Goal: Task Accomplishment & Management: Use online tool/utility

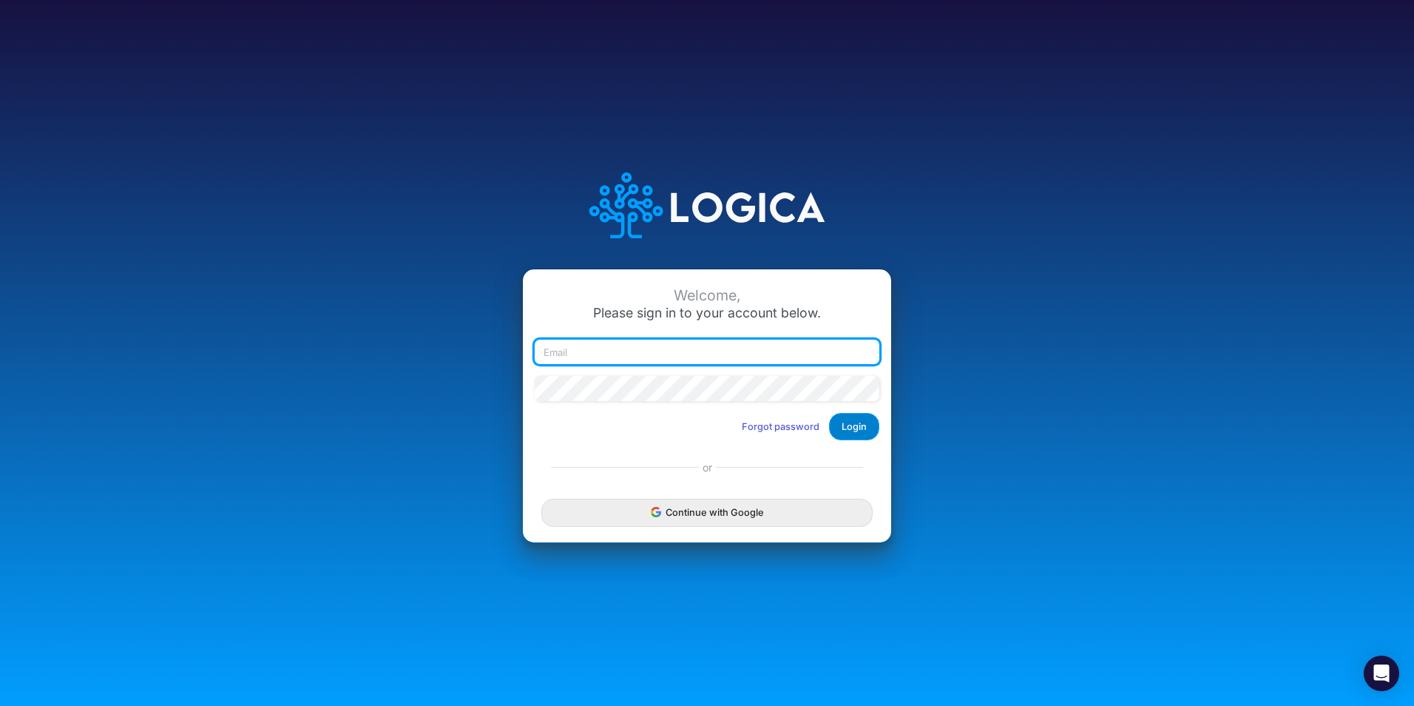
type input "[PERSON_NAME][EMAIL_ADDRESS][PERSON_NAME][DOMAIN_NAME]"
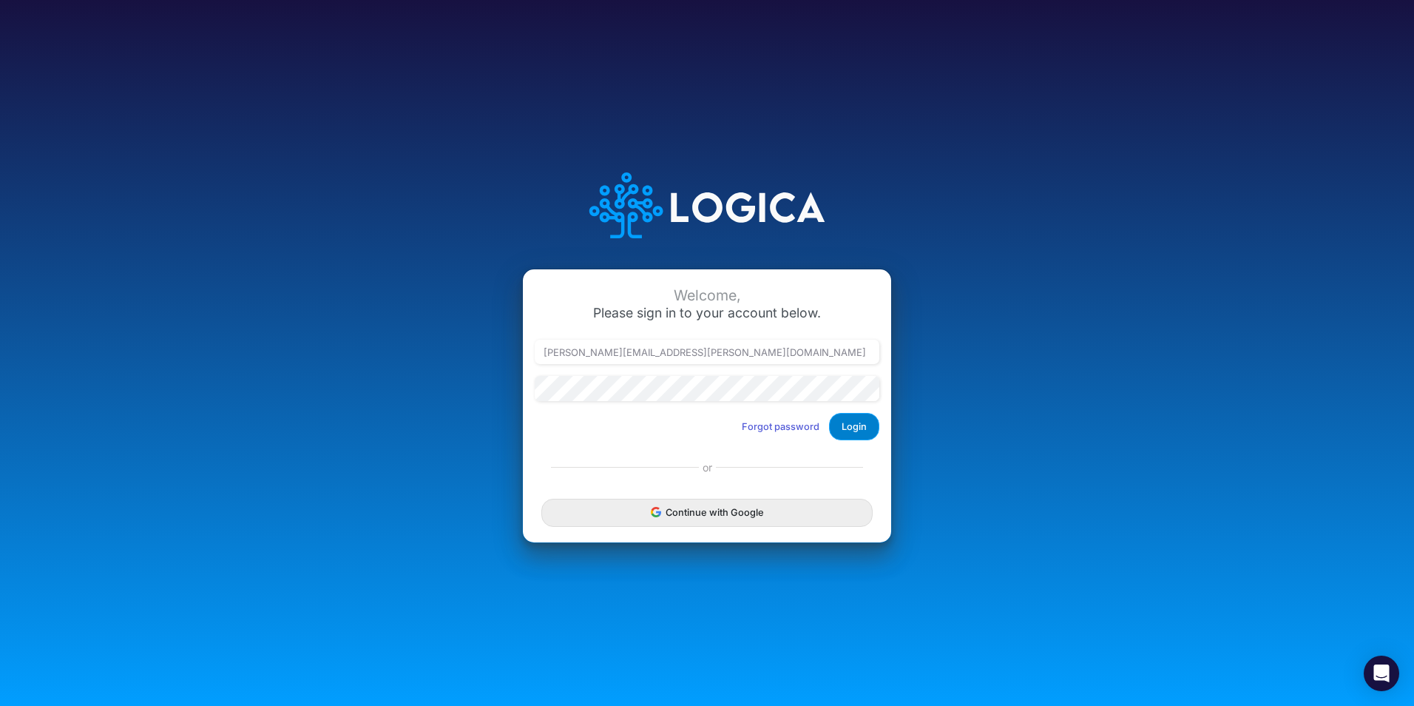
click at [852, 431] on button "Login" at bounding box center [854, 426] width 50 height 27
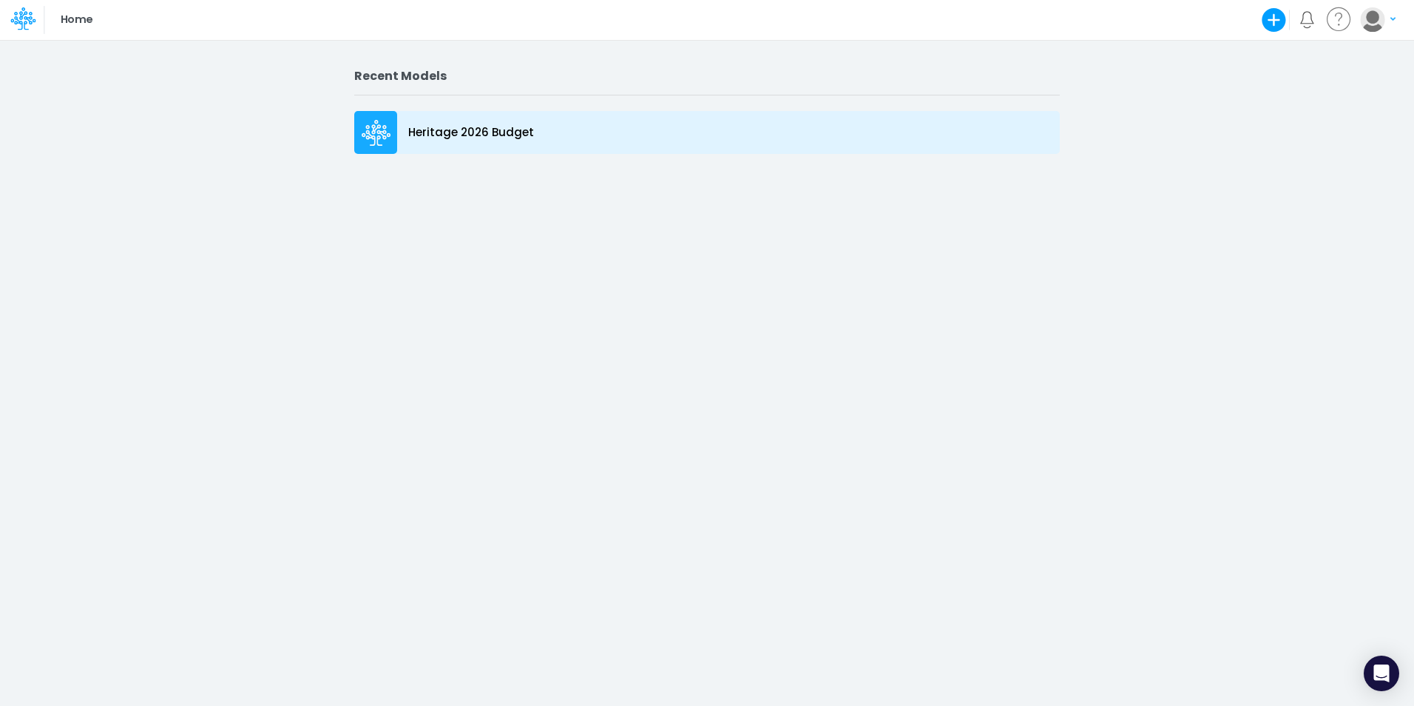
click at [439, 127] on p "Heritage 2026 Budget" at bounding box center [471, 132] width 126 height 17
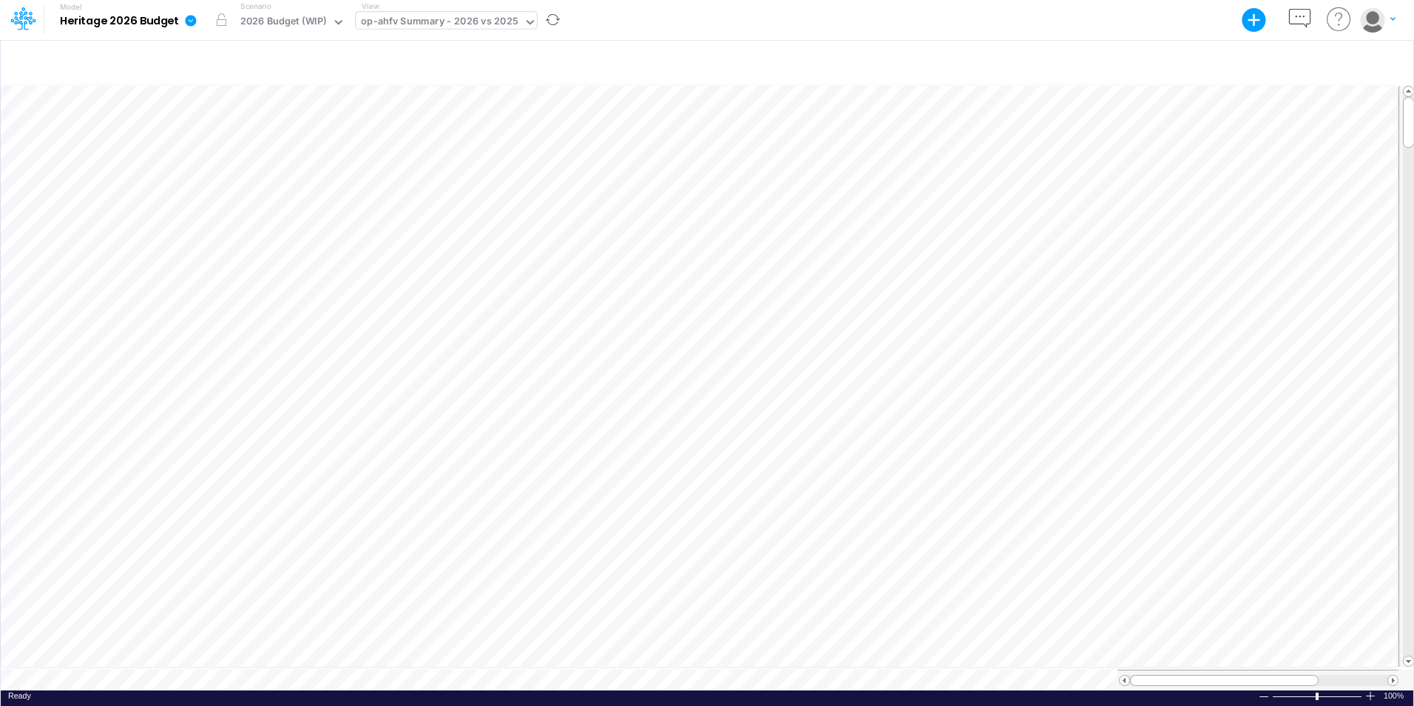
click at [524, 23] on icon at bounding box center [530, 22] width 13 height 13
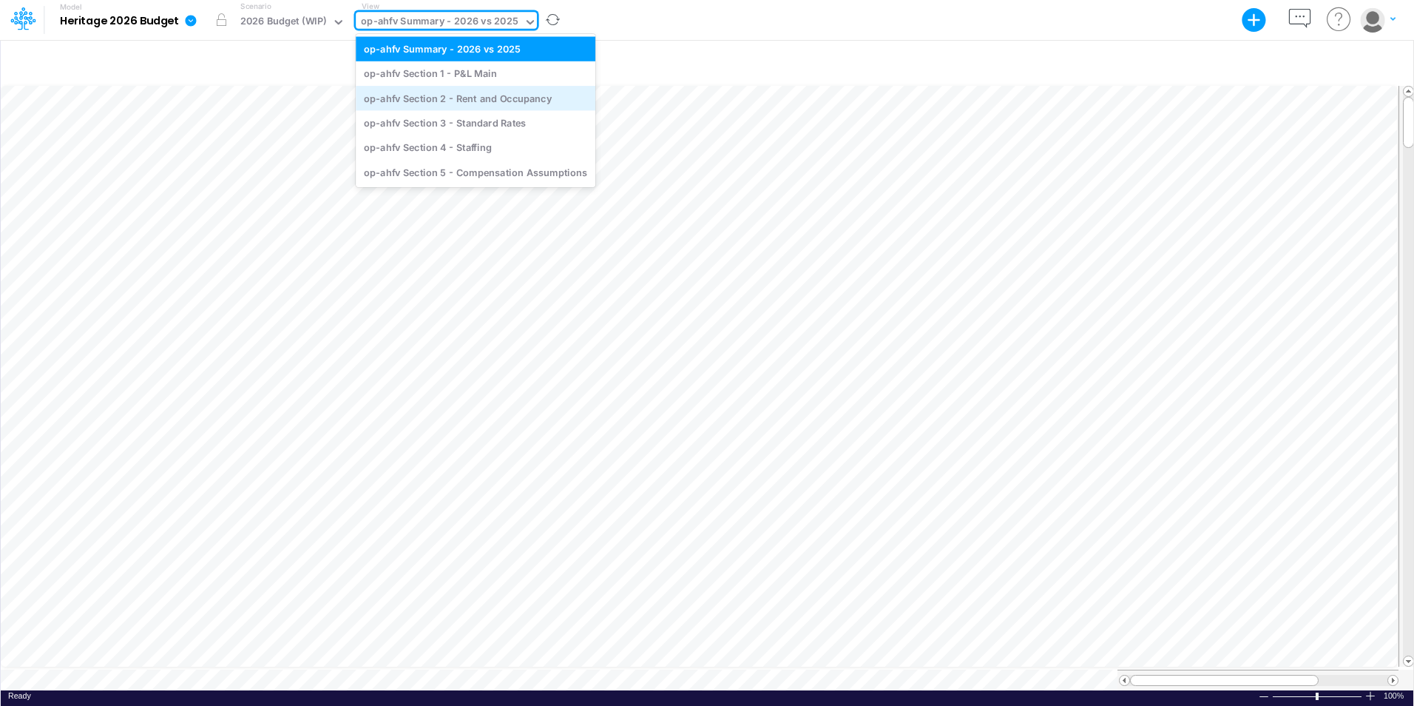
click at [505, 96] on div "op-ahfv Section 2 - Rent and Occupancy" at bounding box center [476, 98] width 240 height 24
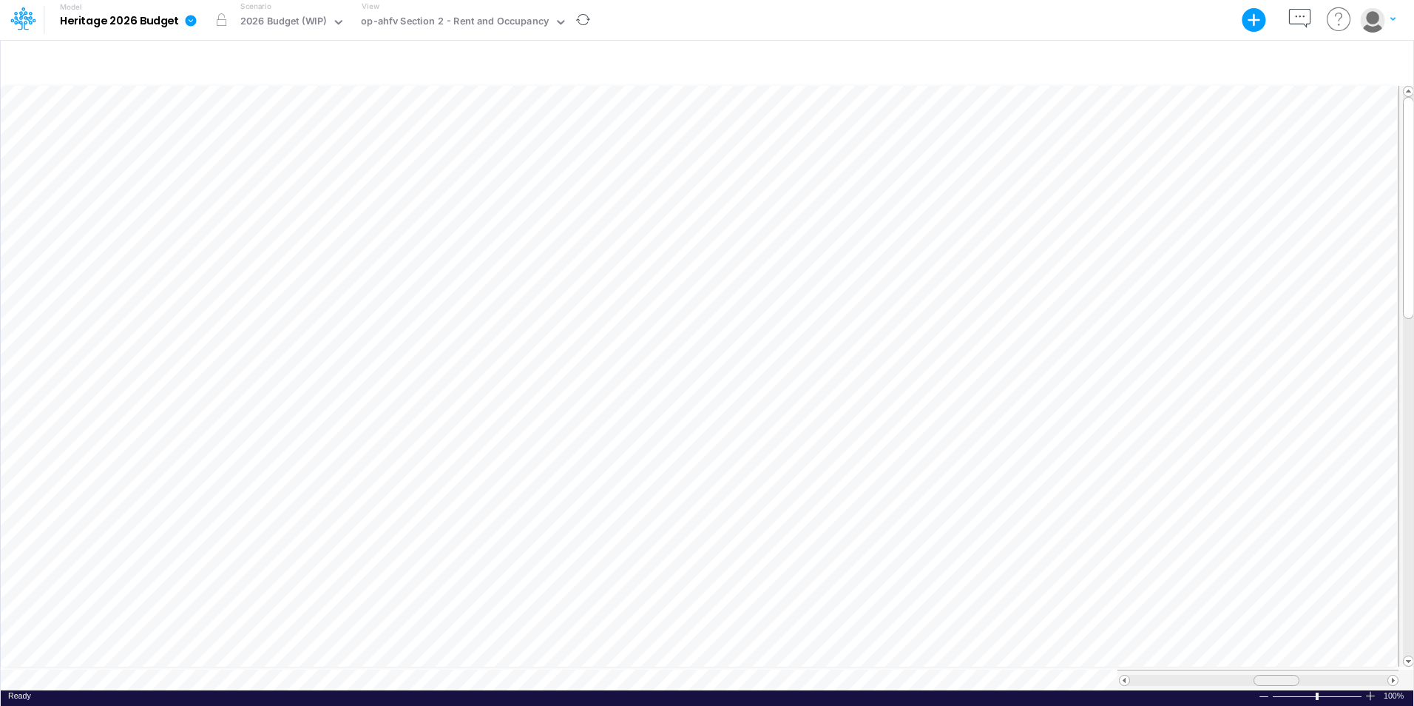
scroll to position [7, 0]
drag, startPoint x: 1270, startPoint y: 672, endPoint x: 1321, endPoint y: 671, distance: 50.3
click at [1321, 675] on div at bounding box center [1327, 680] width 46 height 11
drag, startPoint x: 1318, startPoint y: 670, endPoint x: 1278, endPoint y: 670, distance: 39.2
click at [1278, 675] on div at bounding box center [1287, 680] width 46 height 11
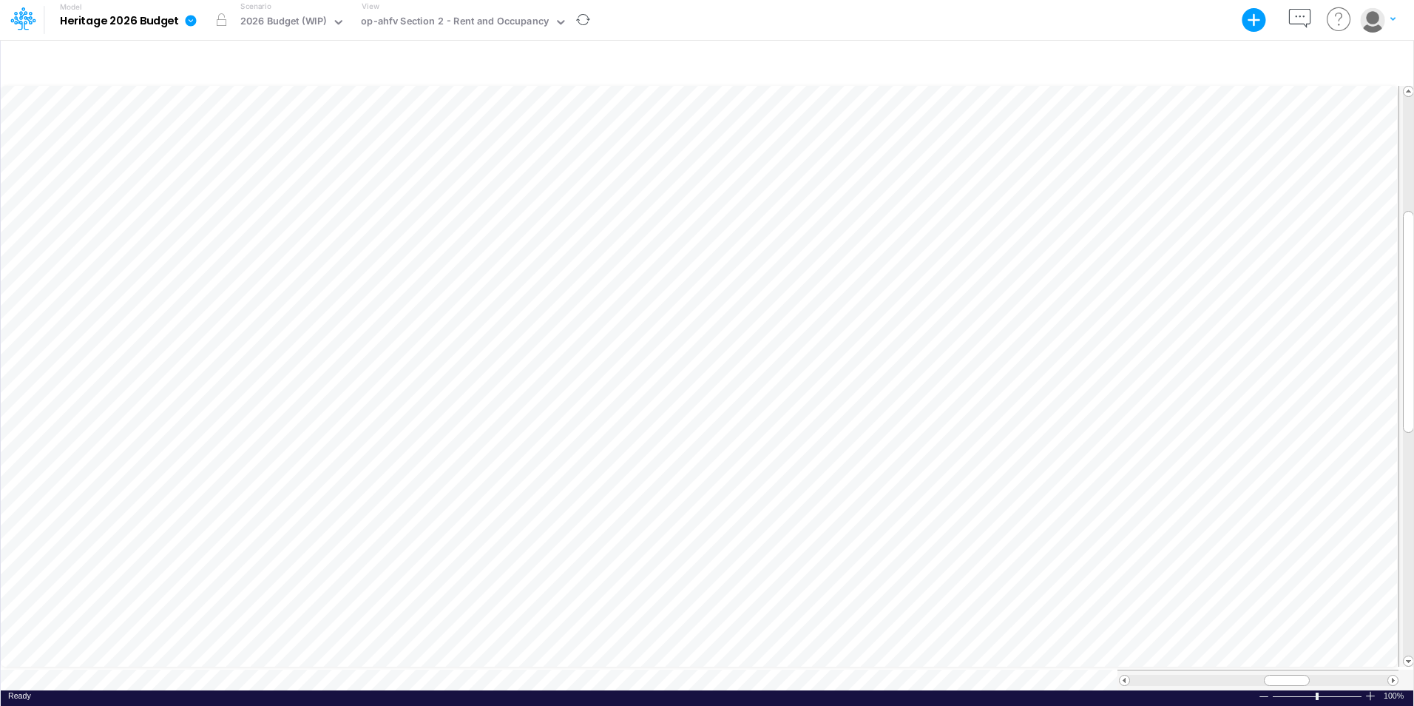
scroll to position [7, 1]
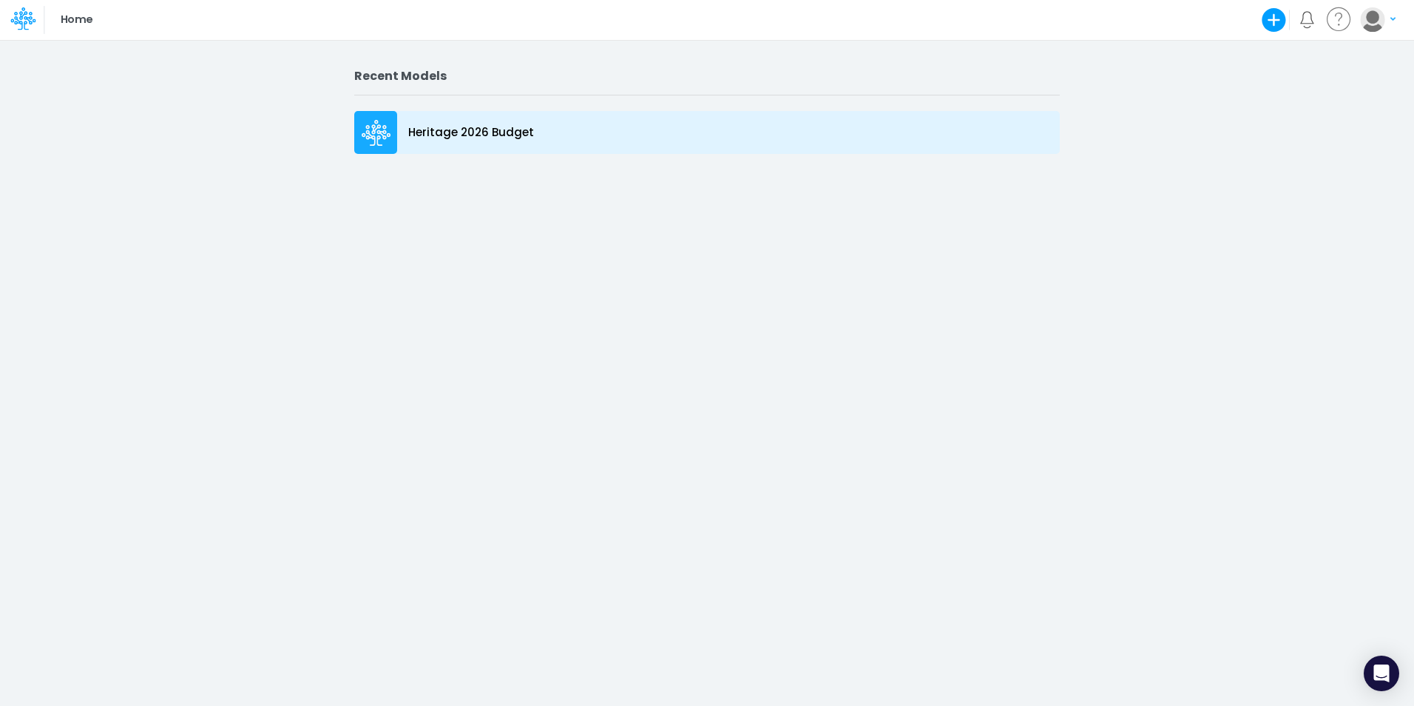
click at [376, 135] on icon at bounding box center [377, 133] width 30 height 27
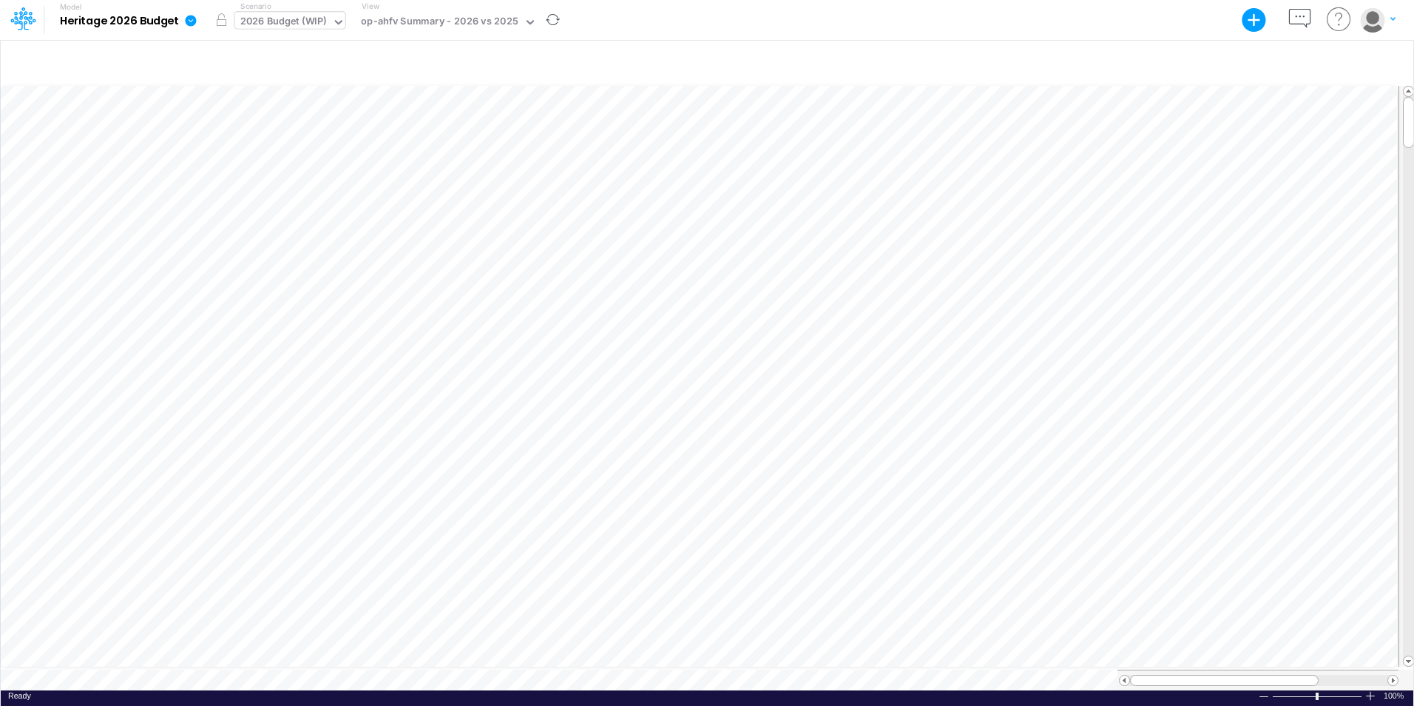
click at [274, 24] on div "2026 Budget (WIP)" at bounding box center [283, 22] width 87 height 17
click at [294, 38] on div "2026 Budget (WIP) Based on 2025 Budget V2" at bounding box center [338, 48] width 207 height 24
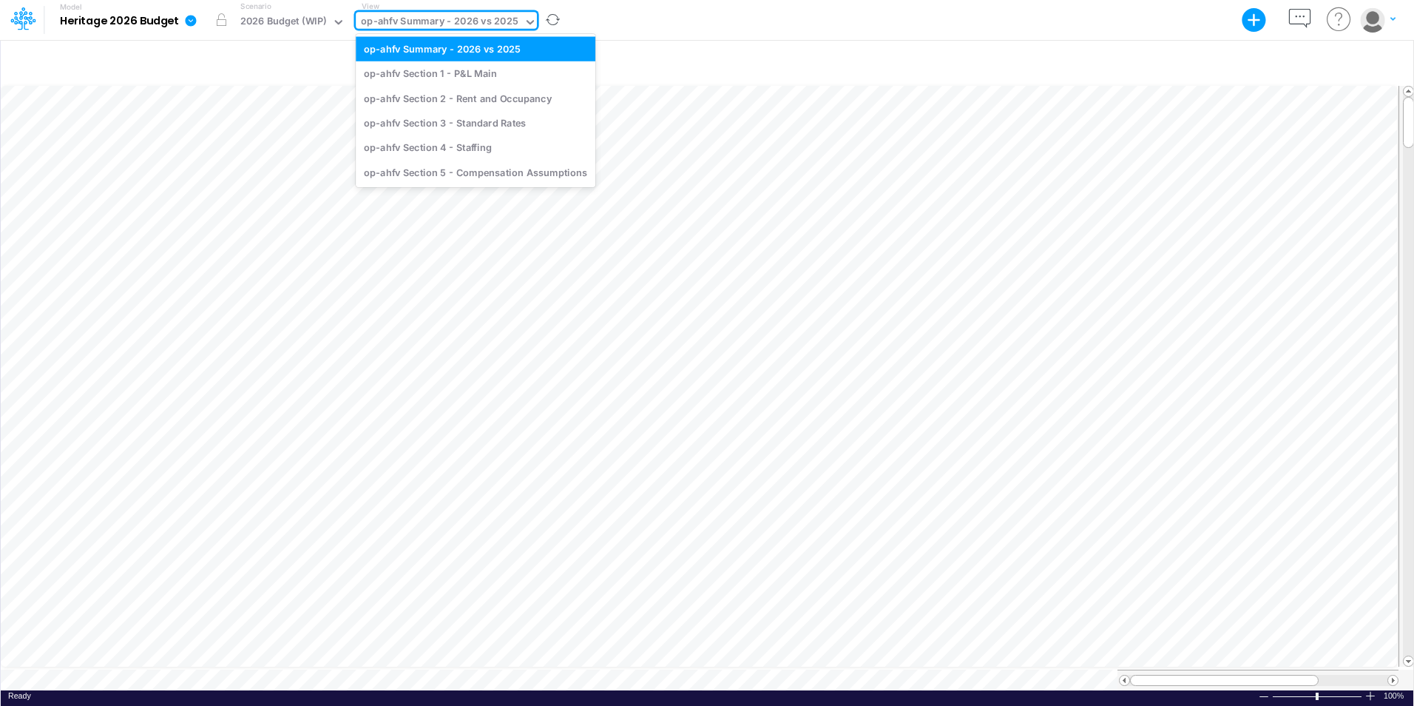
click at [469, 25] on div "op-ahfv Summary - 2026 vs 2025" at bounding box center [439, 22] width 157 height 17
click at [462, 46] on div "op-ahfv Summary - 2026 vs 2025" at bounding box center [476, 48] width 240 height 24
click at [525, 20] on icon at bounding box center [530, 22] width 13 height 13
click at [431, 100] on div "op-ahfv Section 2 - Rent and Occupancy" at bounding box center [476, 98] width 240 height 24
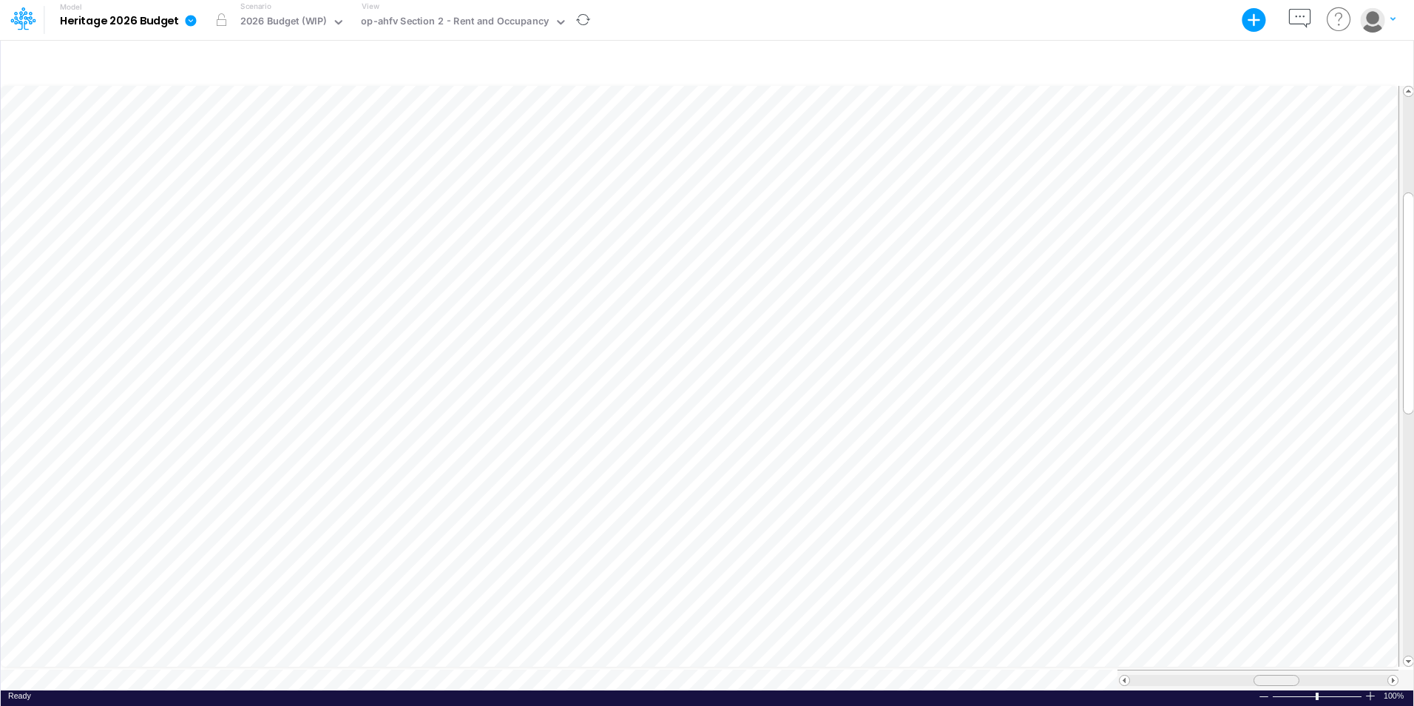
scroll to position [7, 0]
drag, startPoint x: 1261, startPoint y: 672, endPoint x: 1274, endPoint y: 676, distance: 14.0
click at [1274, 676] on div at bounding box center [1290, 680] width 46 height 11
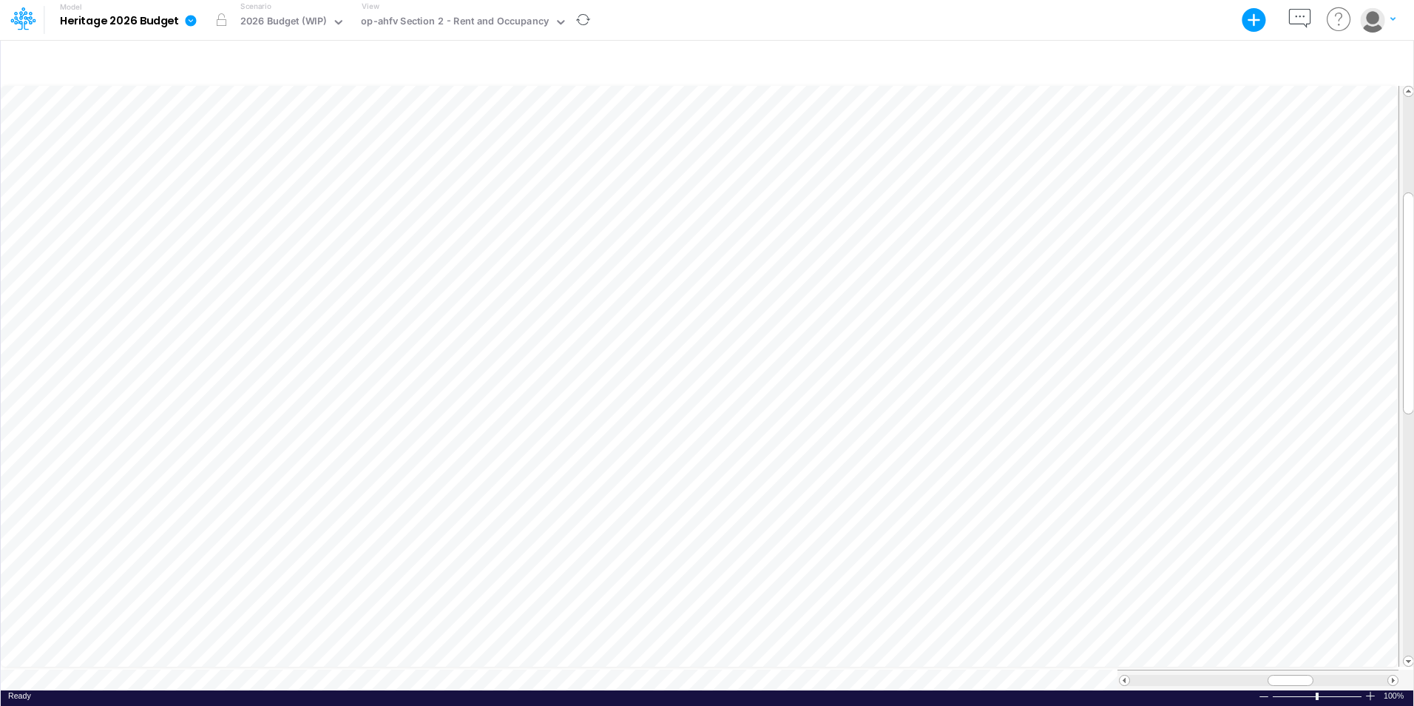
scroll to position [7, 0]
drag, startPoint x: 1287, startPoint y: 670, endPoint x: 1321, endPoint y: 671, distance: 34.0
click at [1321, 675] on span at bounding box center [1325, 680] width 10 height 10
drag, startPoint x: 1334, startPoint y: 668, endPoint x: 1198, endPoint y: 670, distance: 136.1
click at [1198, 675] on div at bounding box center [1190, 680] width 46 height 11
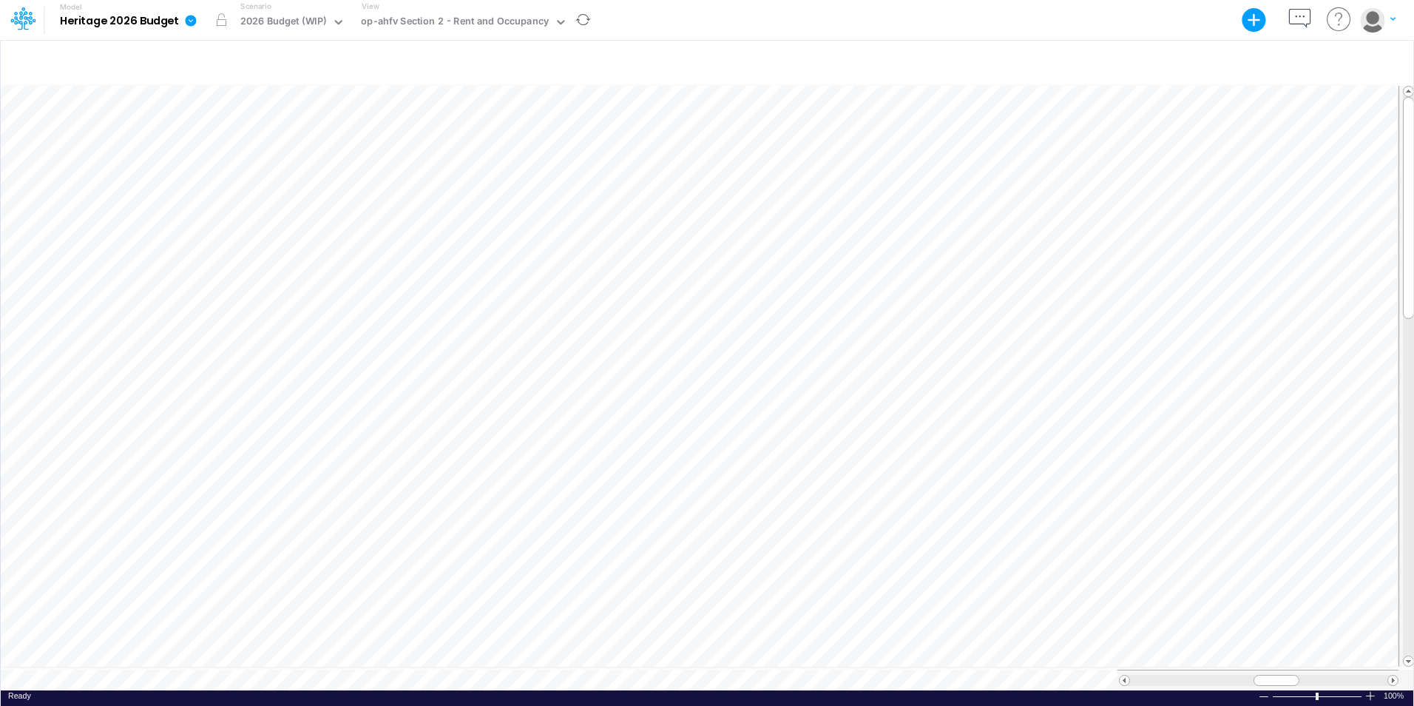
scroll to position [7, 1]
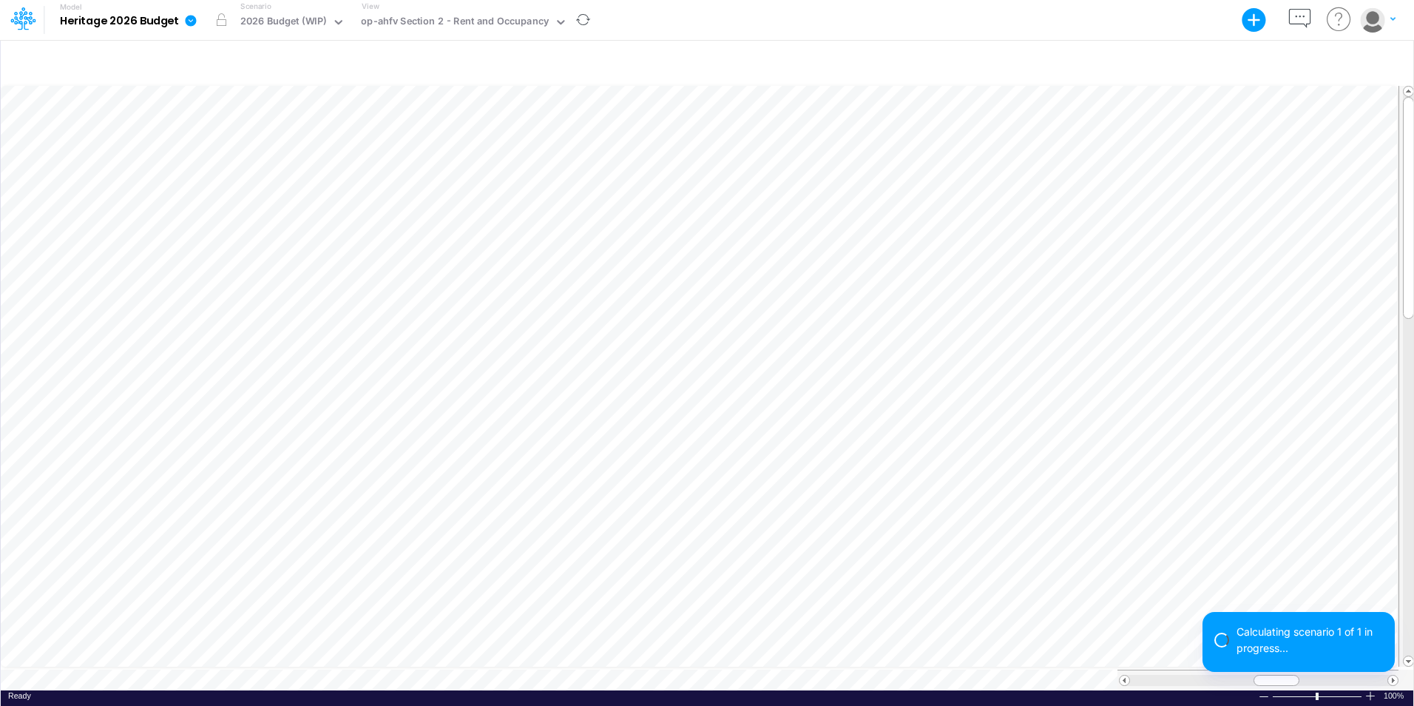
scroll to position [7, 1]
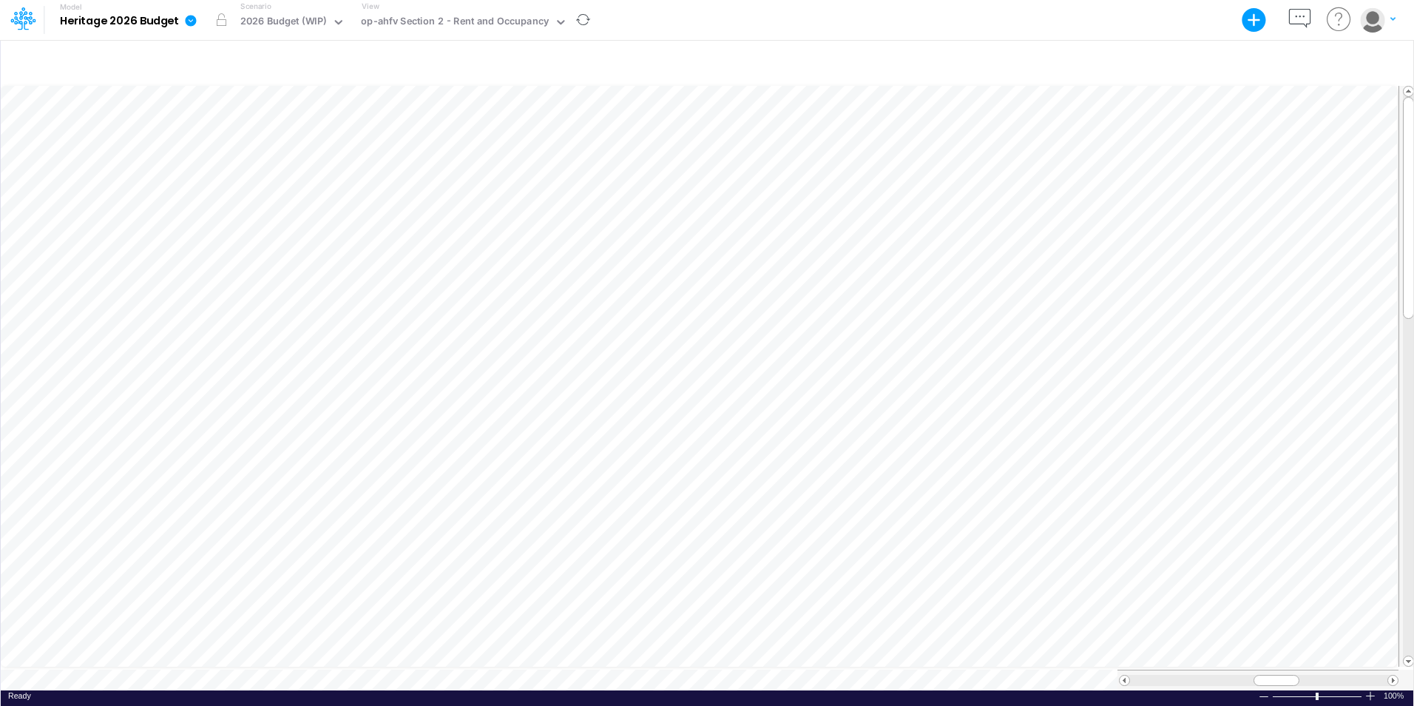
scroll to position [7, 1]
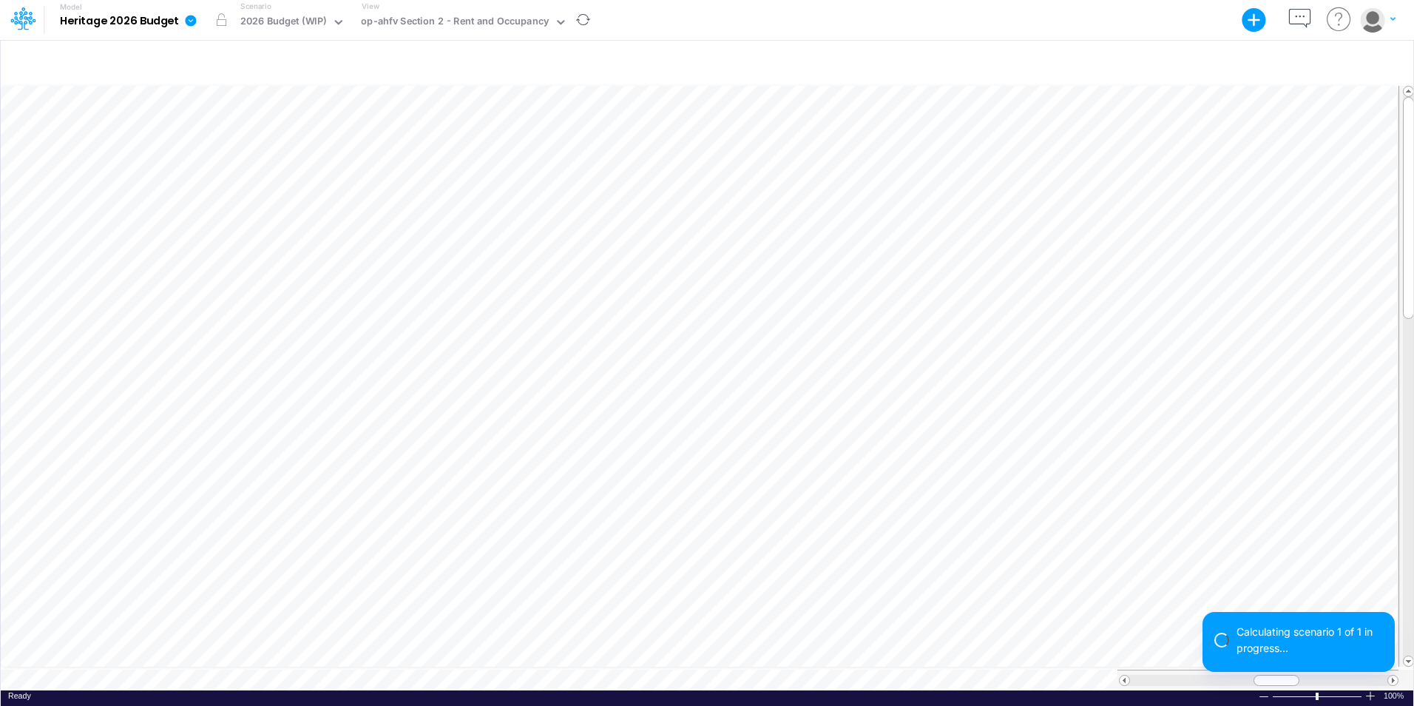
scroll to position [7, 1]
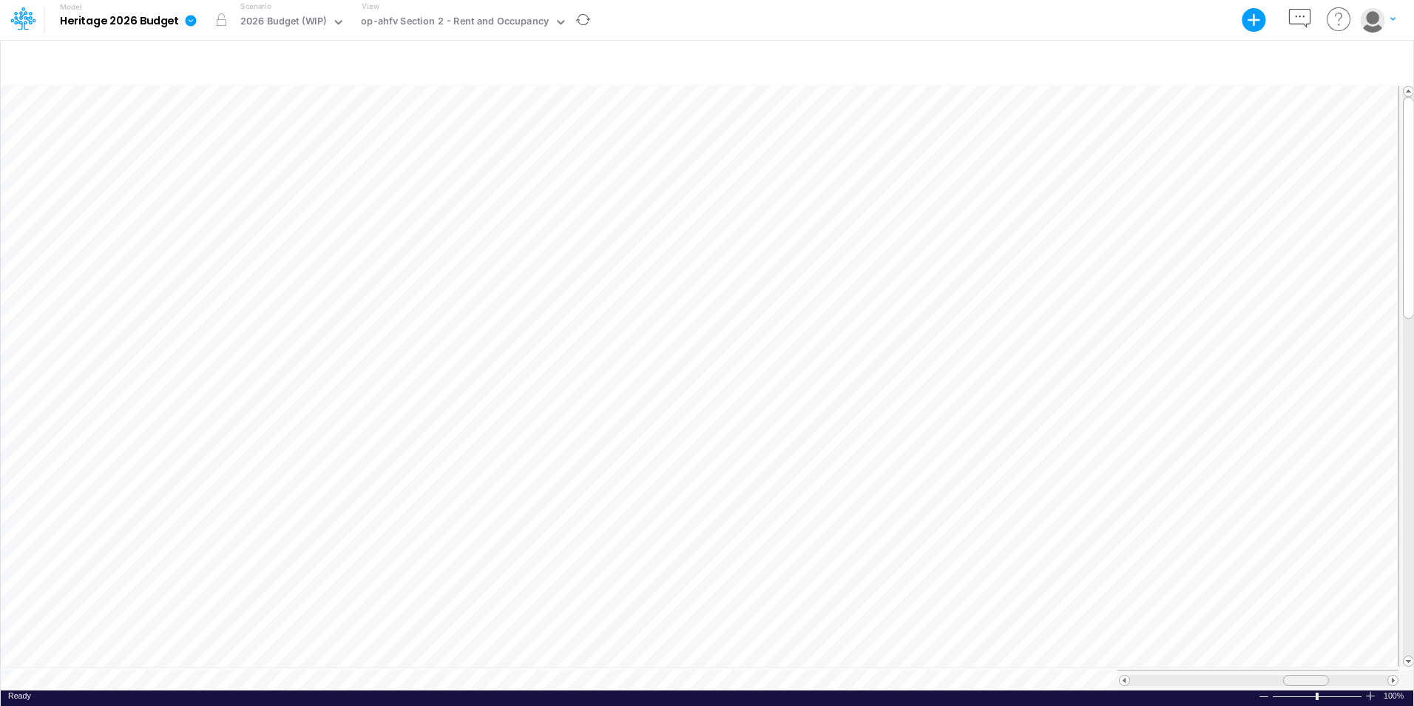
drag, startPoint x: 1274, startPoint y: 675, endPoint x: 1304, endPoint y: 668, distance: 30.3
click at [1304, 675] on span at bounding box center [1306, 680] width 10 height 10
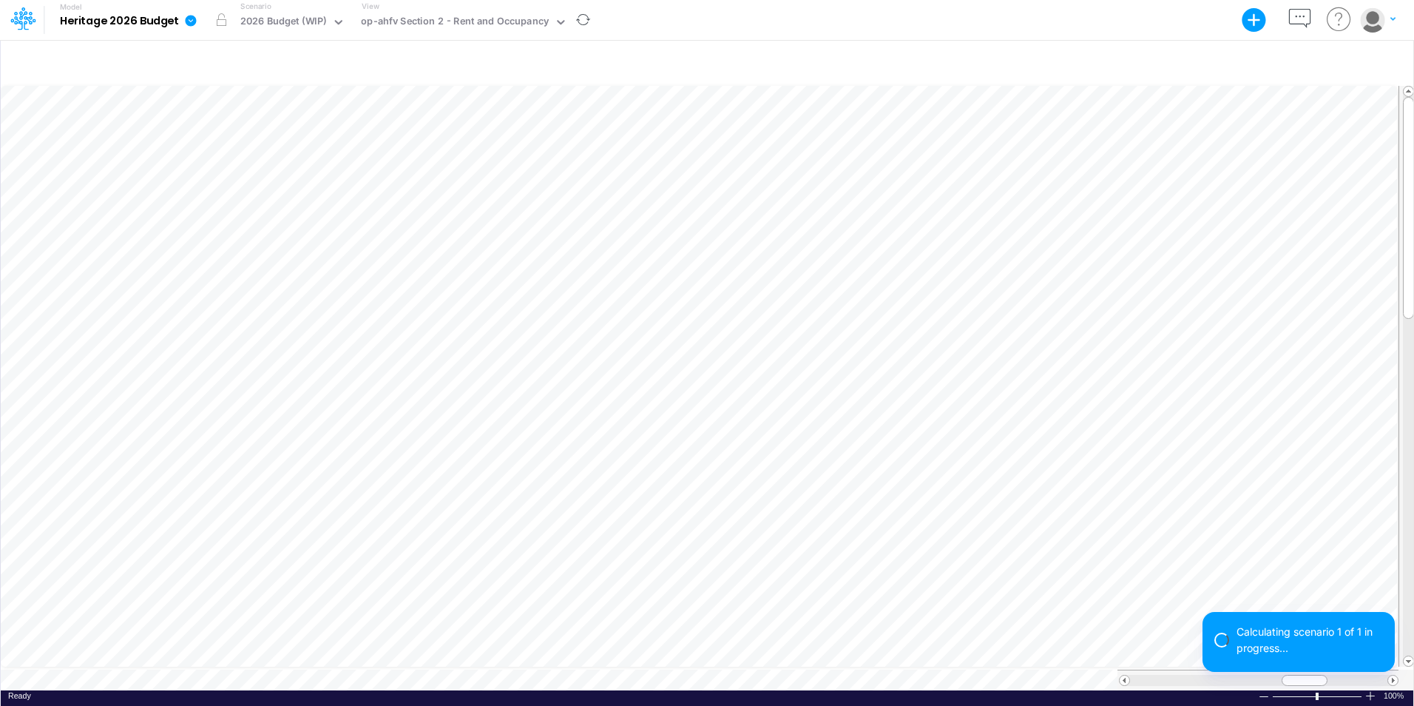
scroll to position [7, 1]
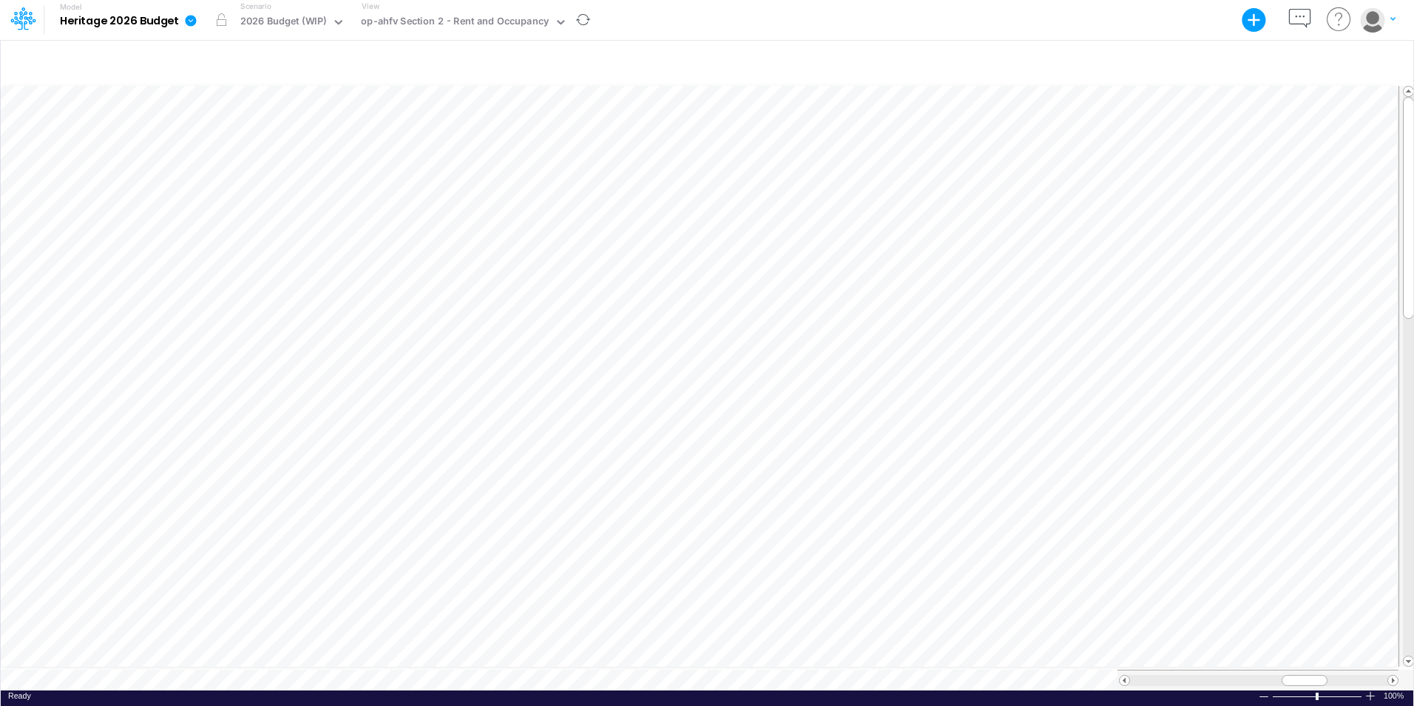
scroll to position [7, 1]
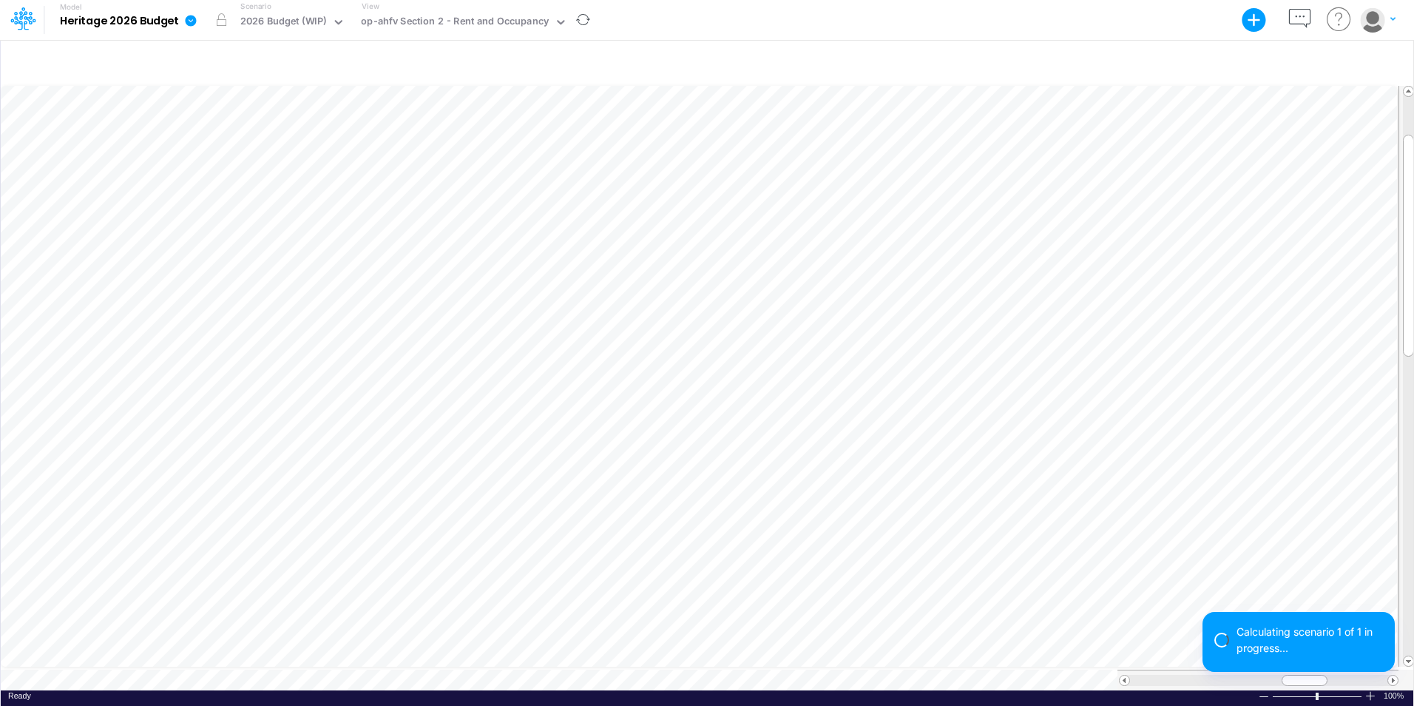
scroll to position [7, 1]
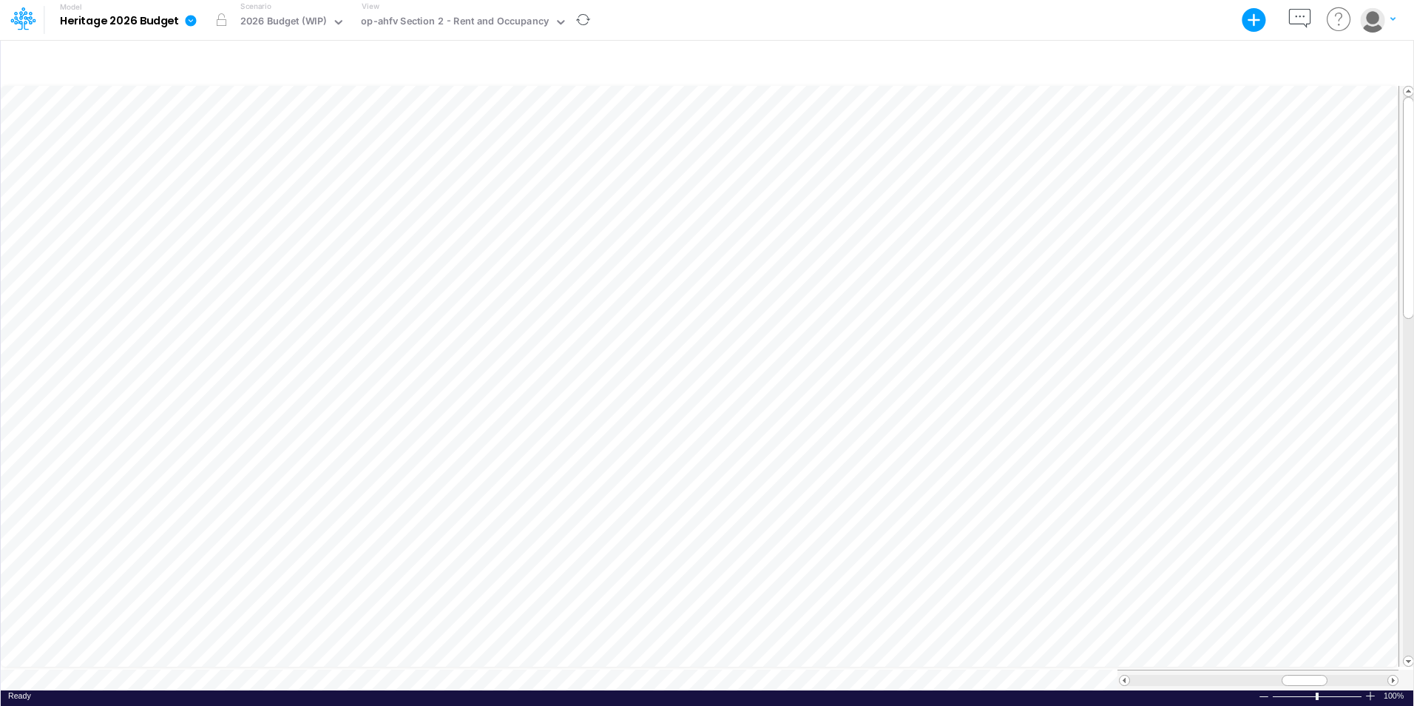
scroll to position [7, 1]
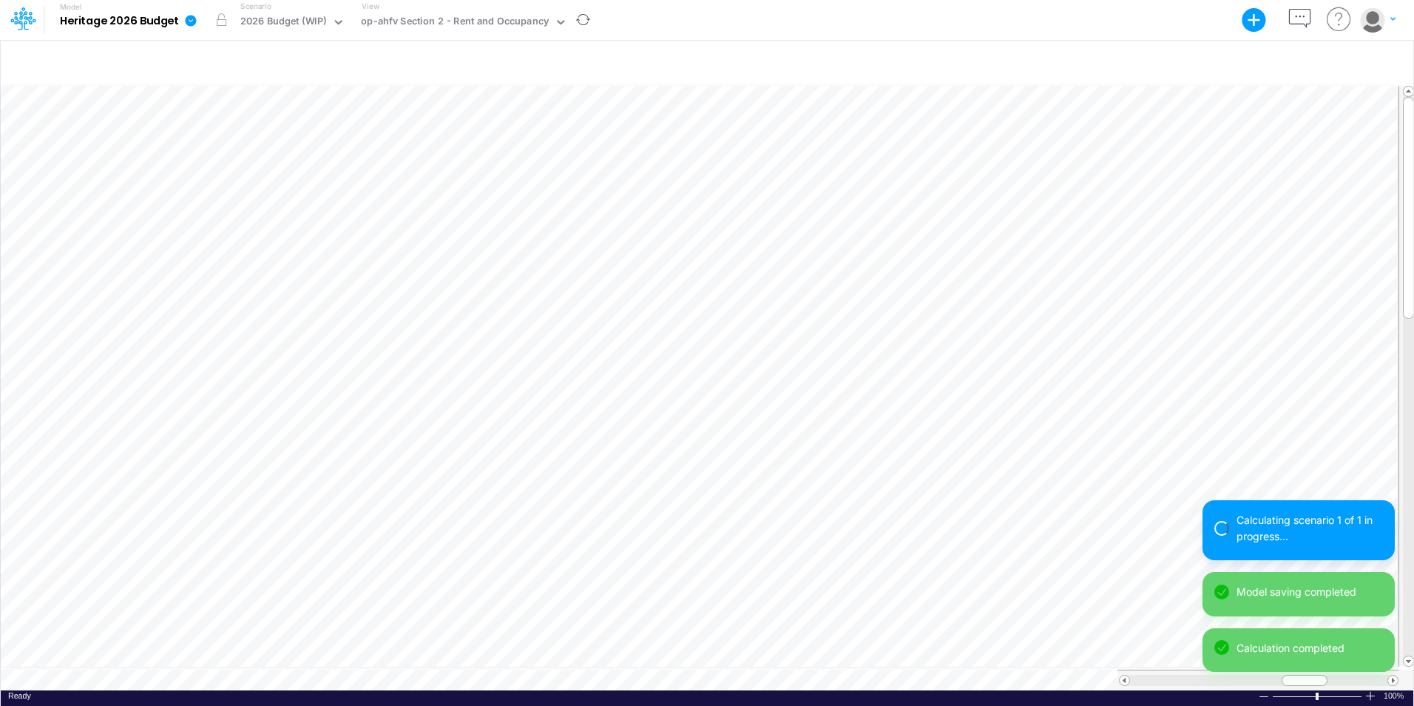
scroll to position [7, 1]
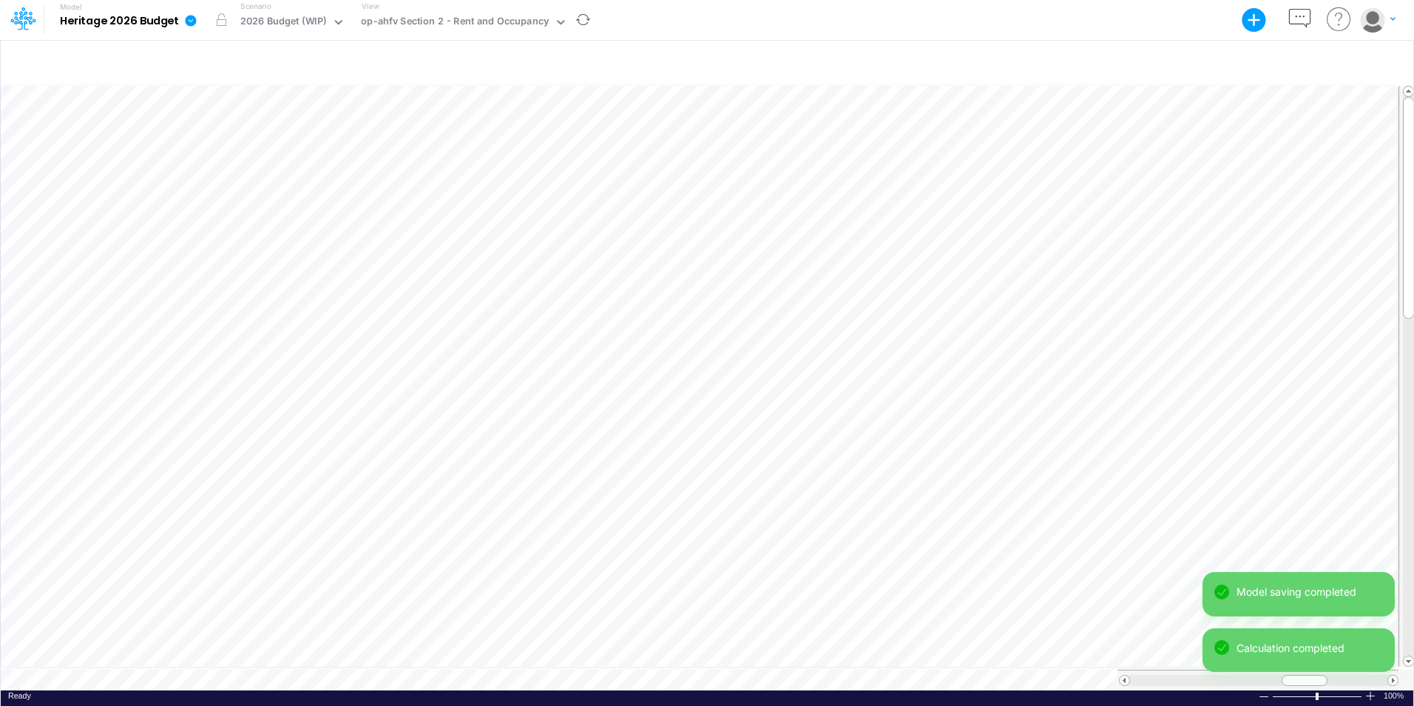
scroll to position [7, 1]
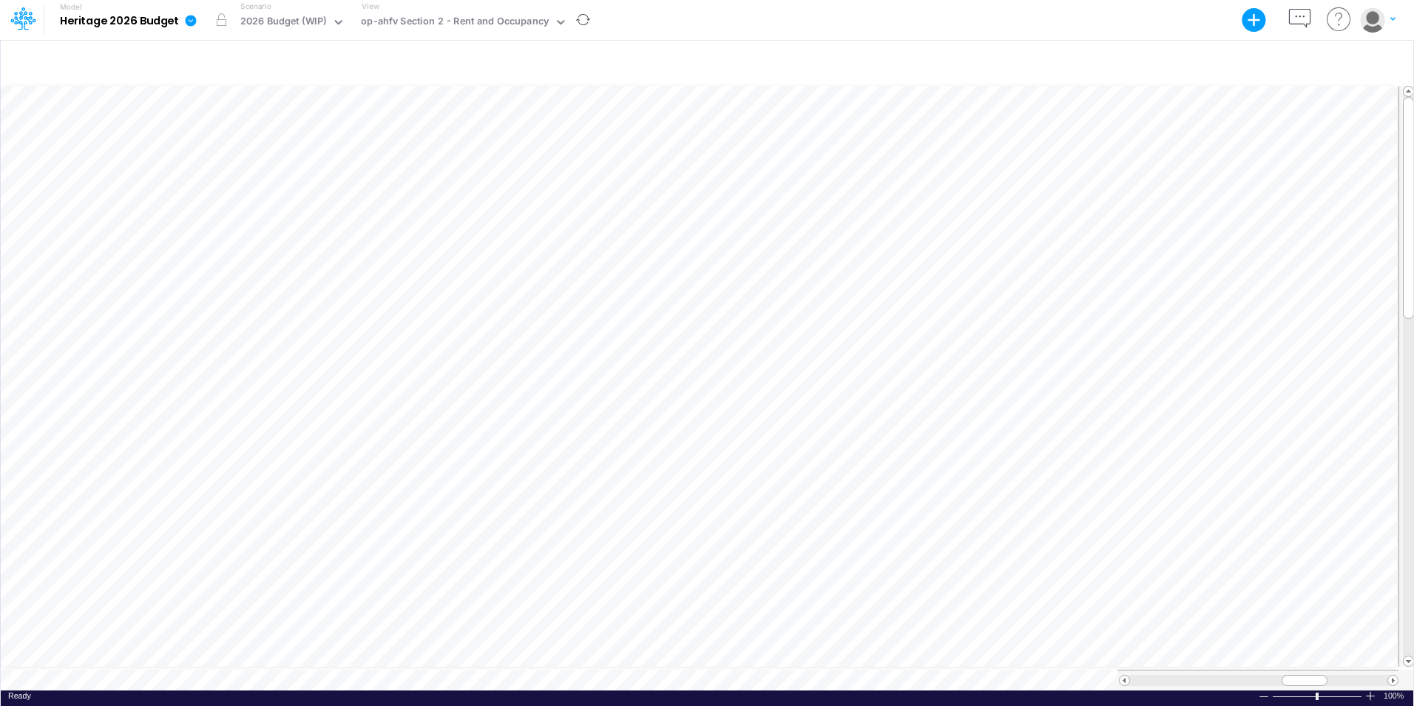
scroll to position [7, 1]
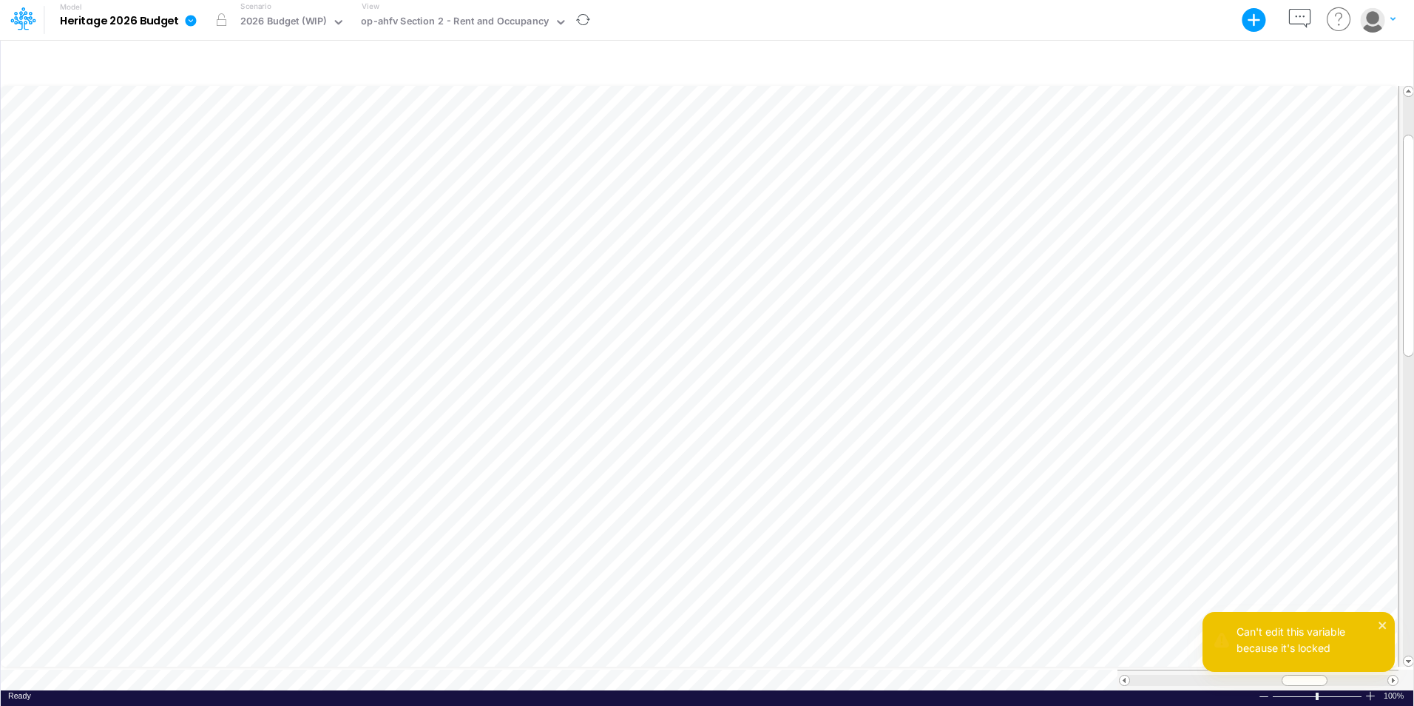
scroll to position [7, 11]
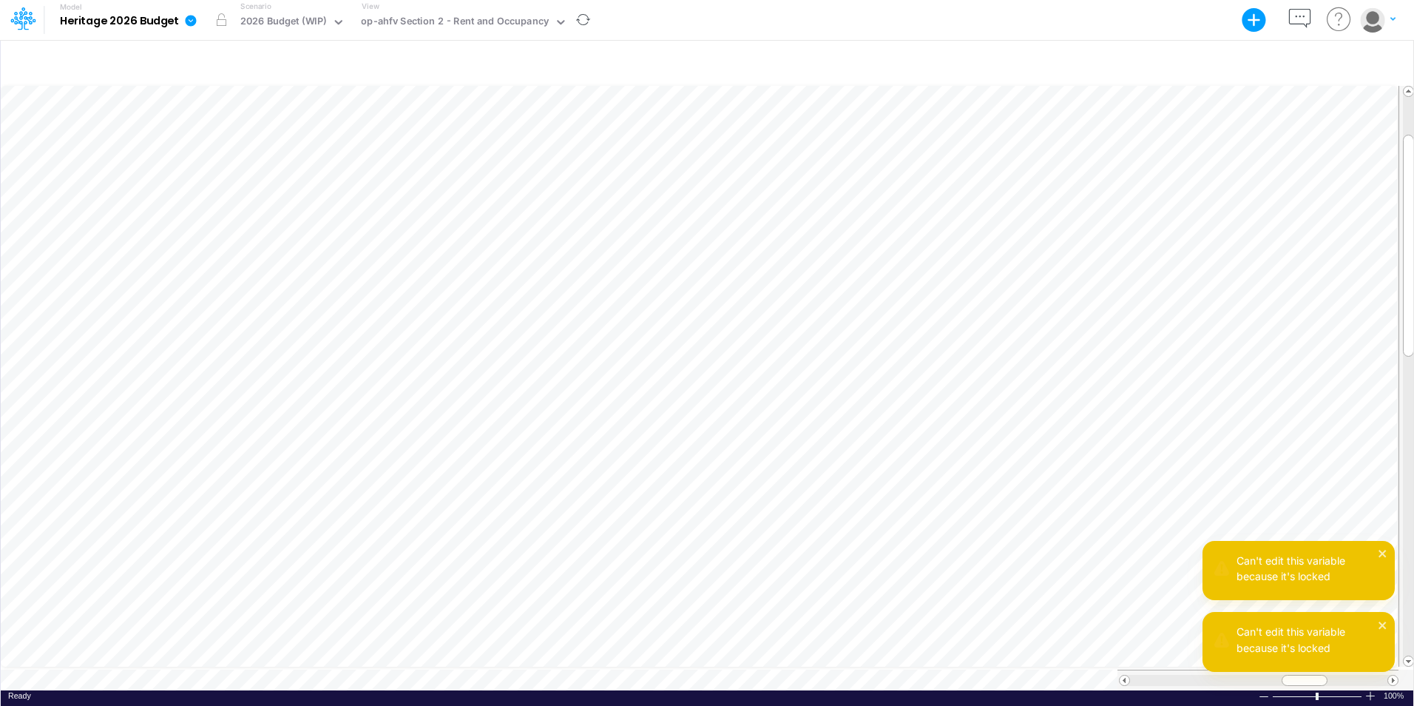
scroll to position [7, 1]
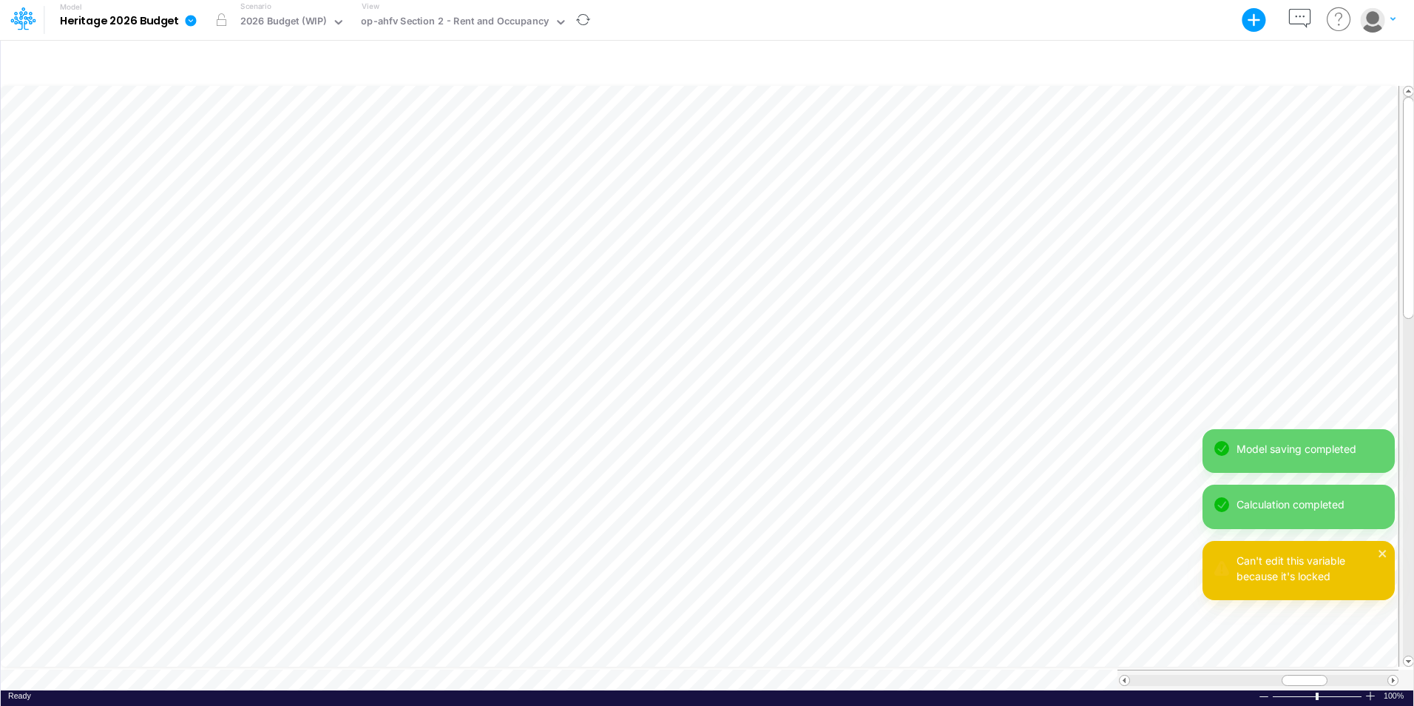
scroll to position [7, 1]
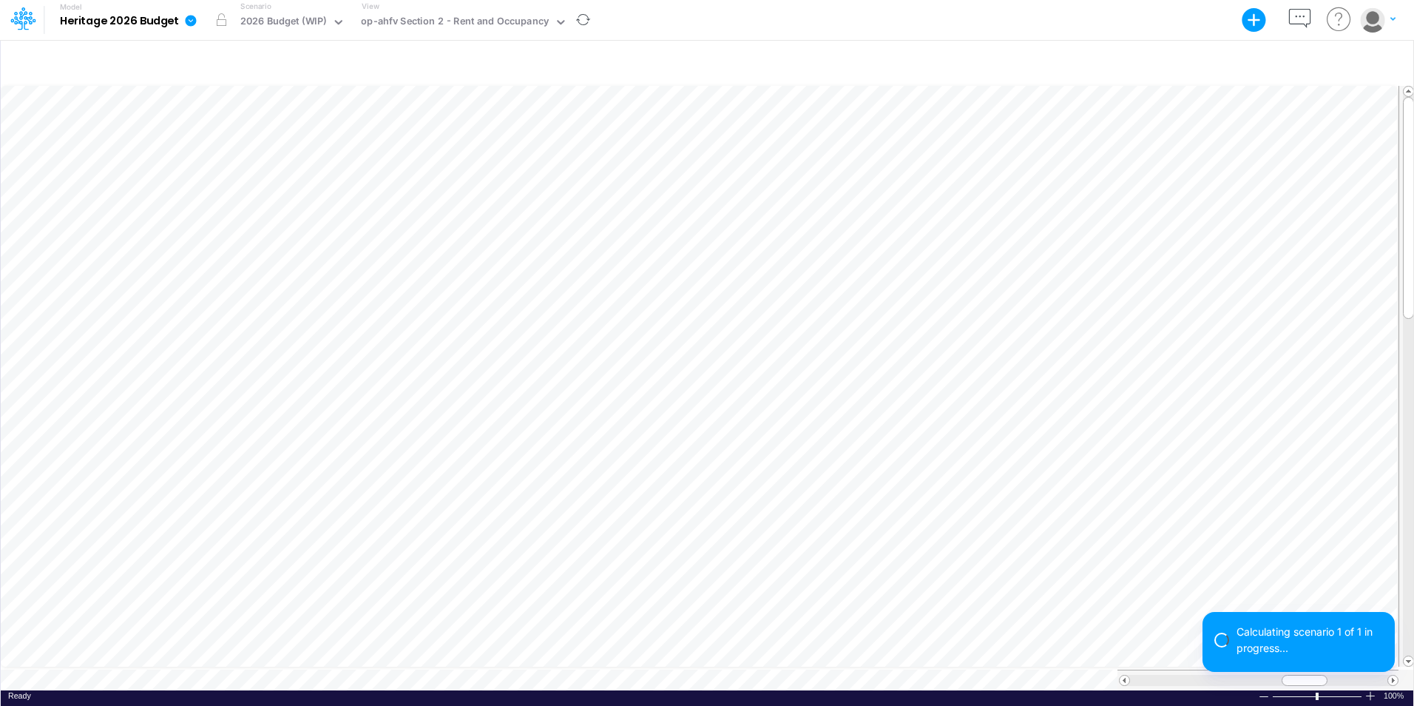
scroll to position [7, 1]
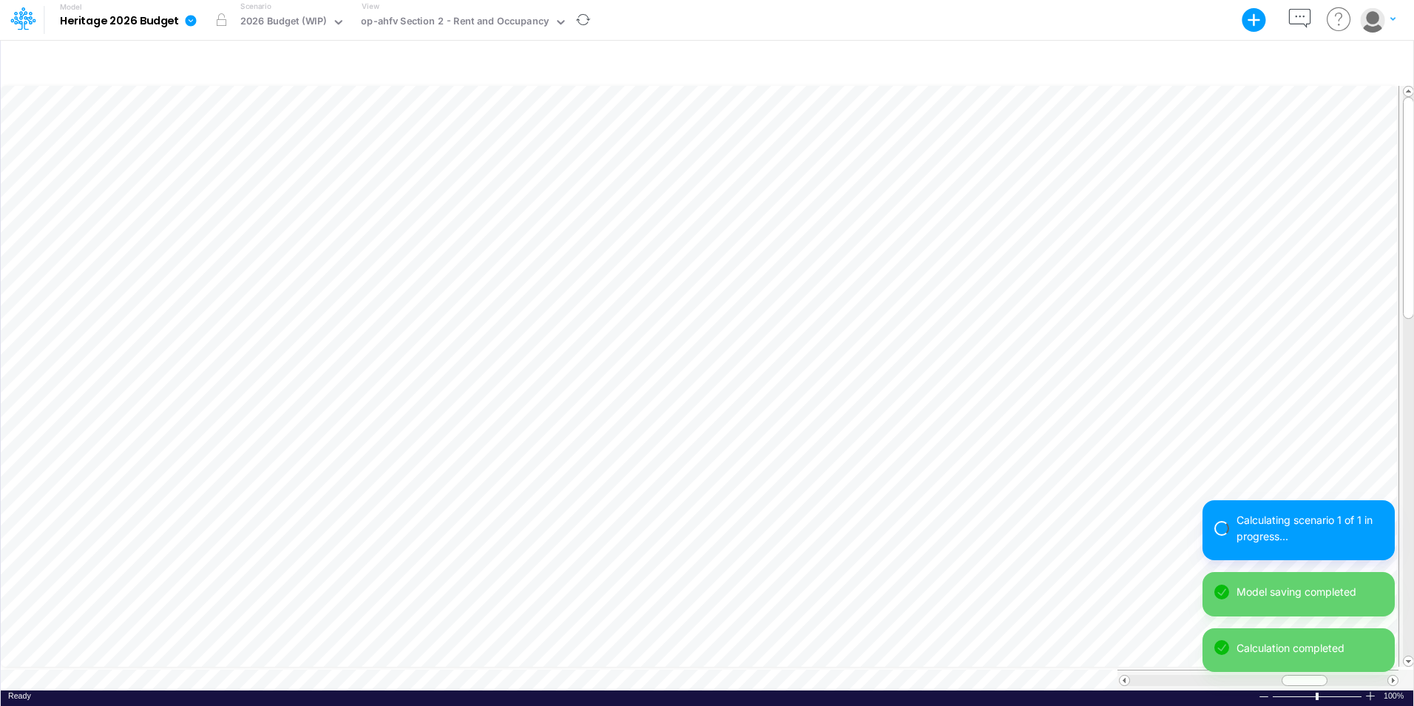
scroll to position [7, 1]
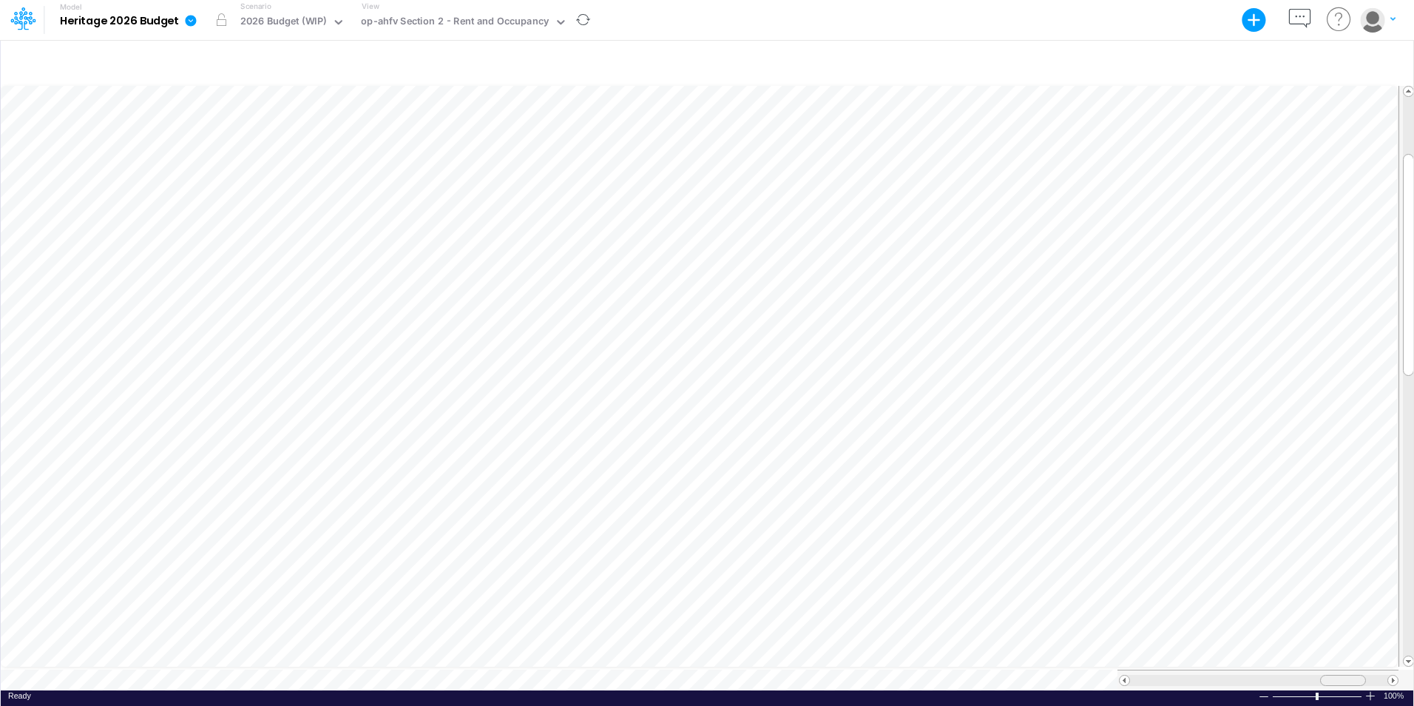
drag, startPoint x: 1308, startPoint y: 672, endPoint x: 1346, endPoint y: 670, distance: 38.5
click at [1346, 675] on span at bounding box center [1343, 680] width 10 height 10
drag, startPoint x: 1341, startPoint y: 672, endPoint x: 1131, endPoint y: 675, distance: 209.4
click at [1131, 675] on div at bounding box center [1153, 680] width 46 height 11
click at [546, 21] on div "op-ahfv Section 2 - Rent and Occupancy" at bounding box center [455, 23] width 198 height 22
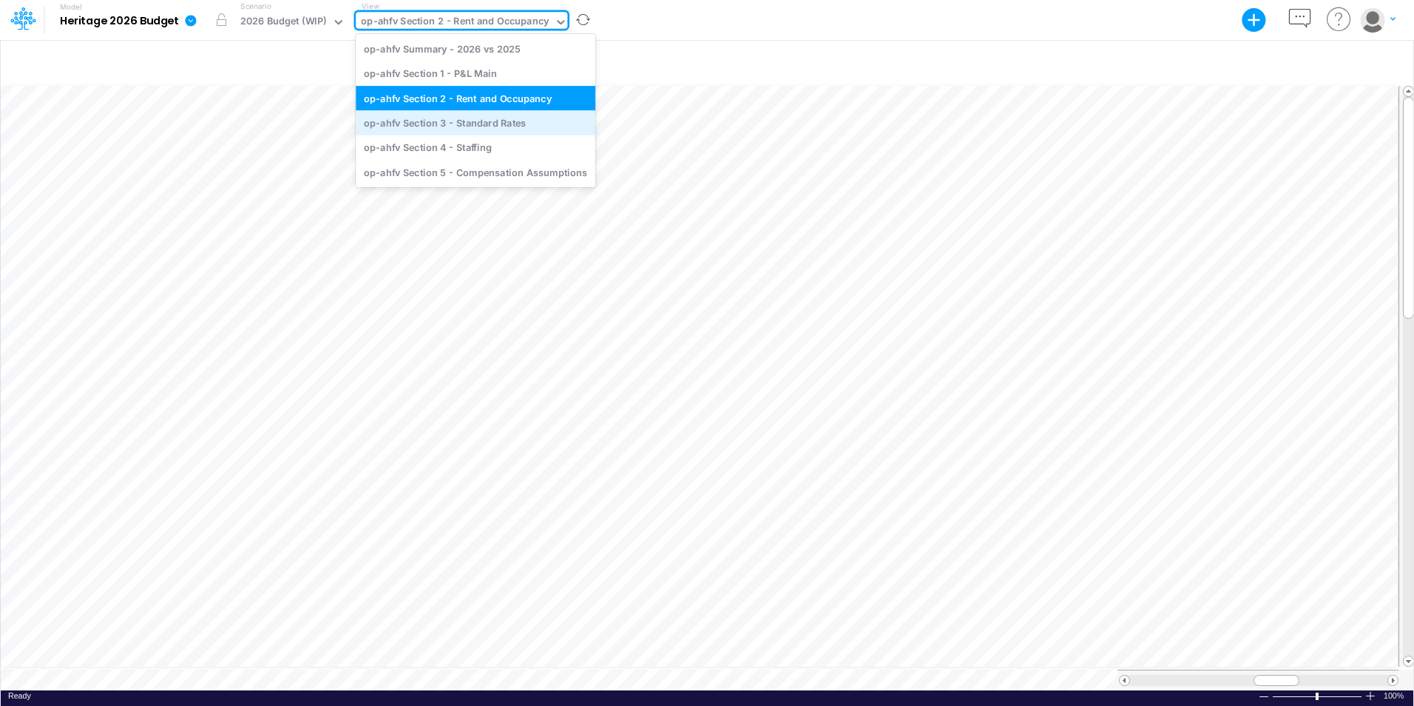
click at [514, 122] on div "op-ahfv Section 3 - Standard Rates" at bounding box center [476, 122] width 240 height 24
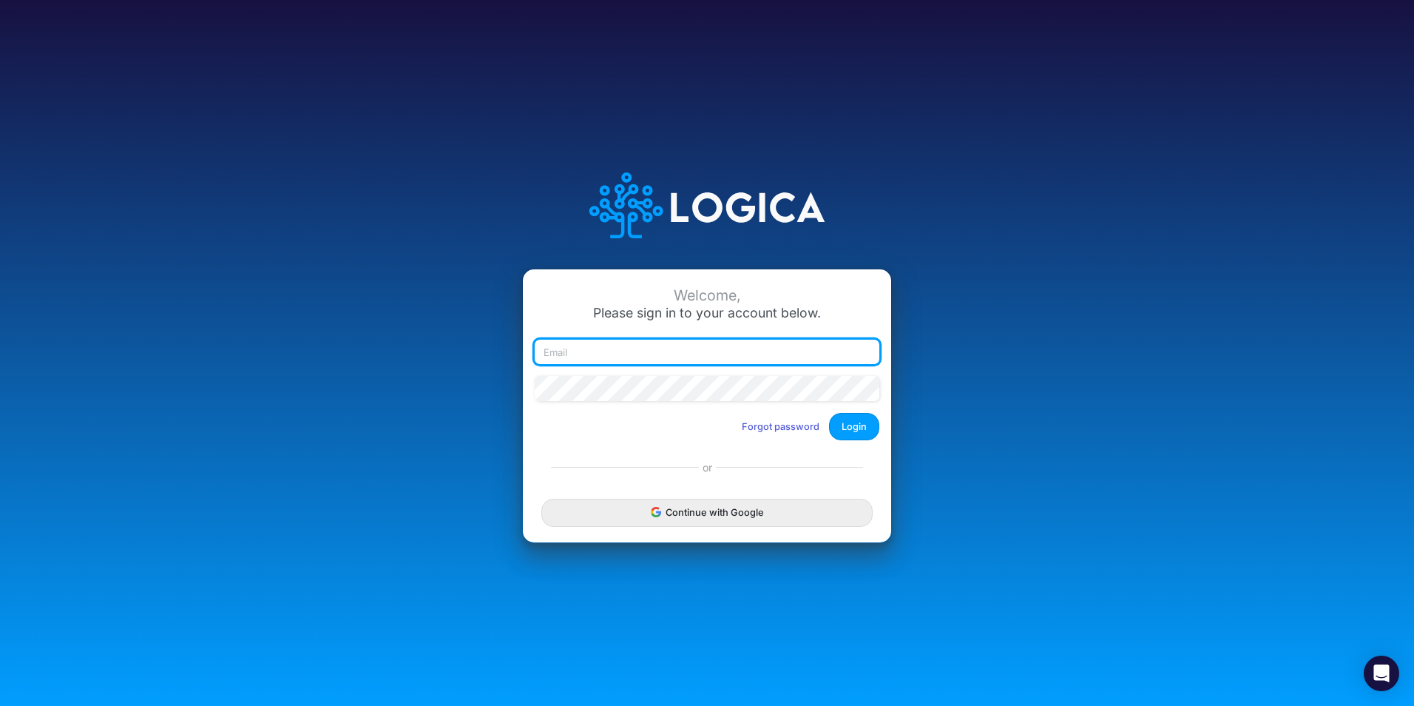
type input "caroline.juliano@heritage-communities.com"
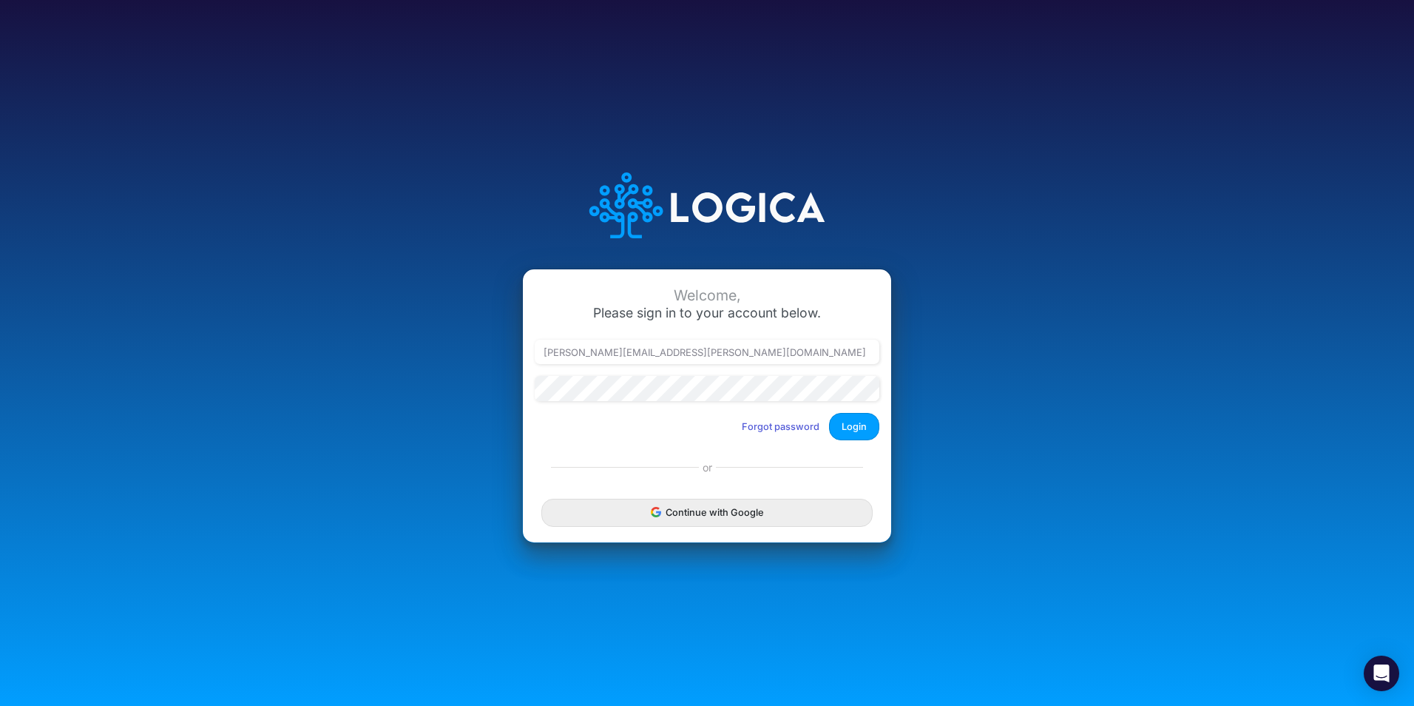
click at [969, 664] on div "Welcome, Please sign in to your account below. caroline.juliano@heritage-commun…" at bounding box center [707, 353] width 1414 height 706
click at [862, 416] on button "Login" at bounding box center [854, 426] width 50 height 27
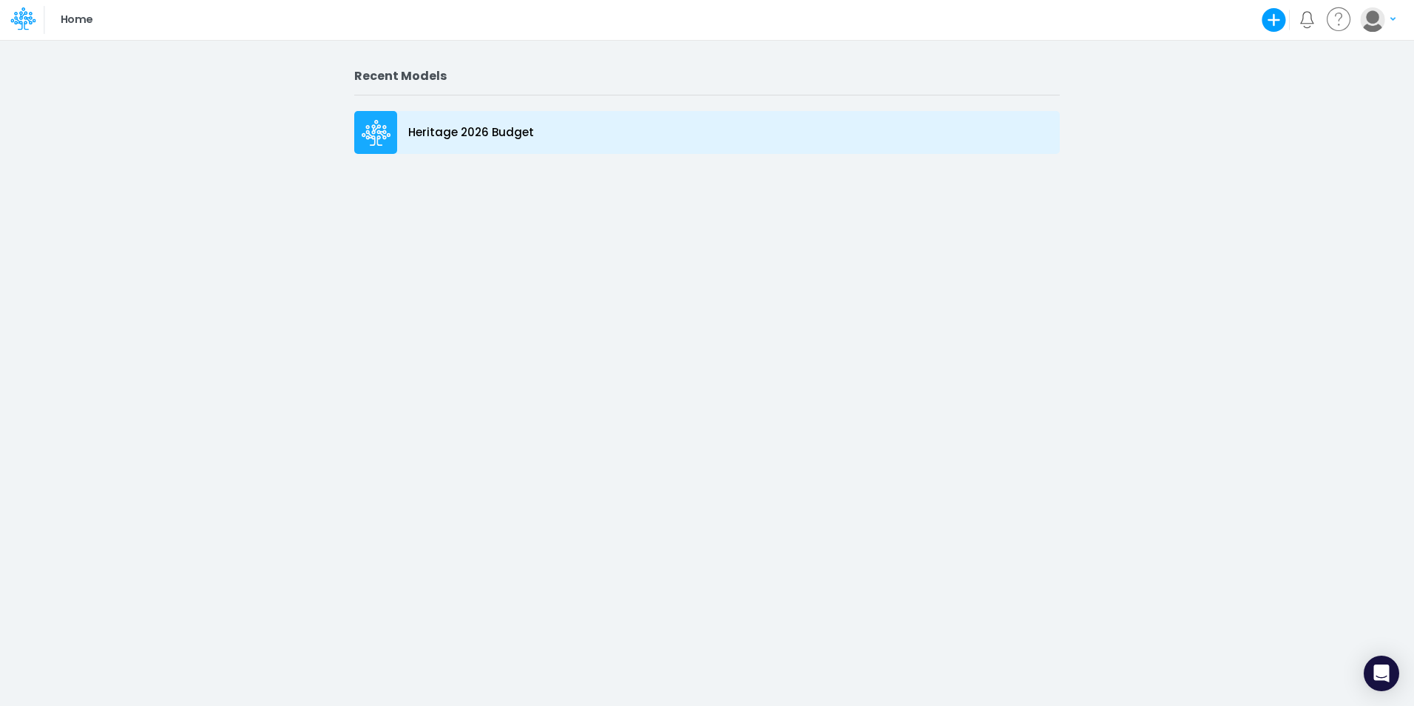
click at [371, 129] on icon at bounding box center [377, 133] width 30 height 27
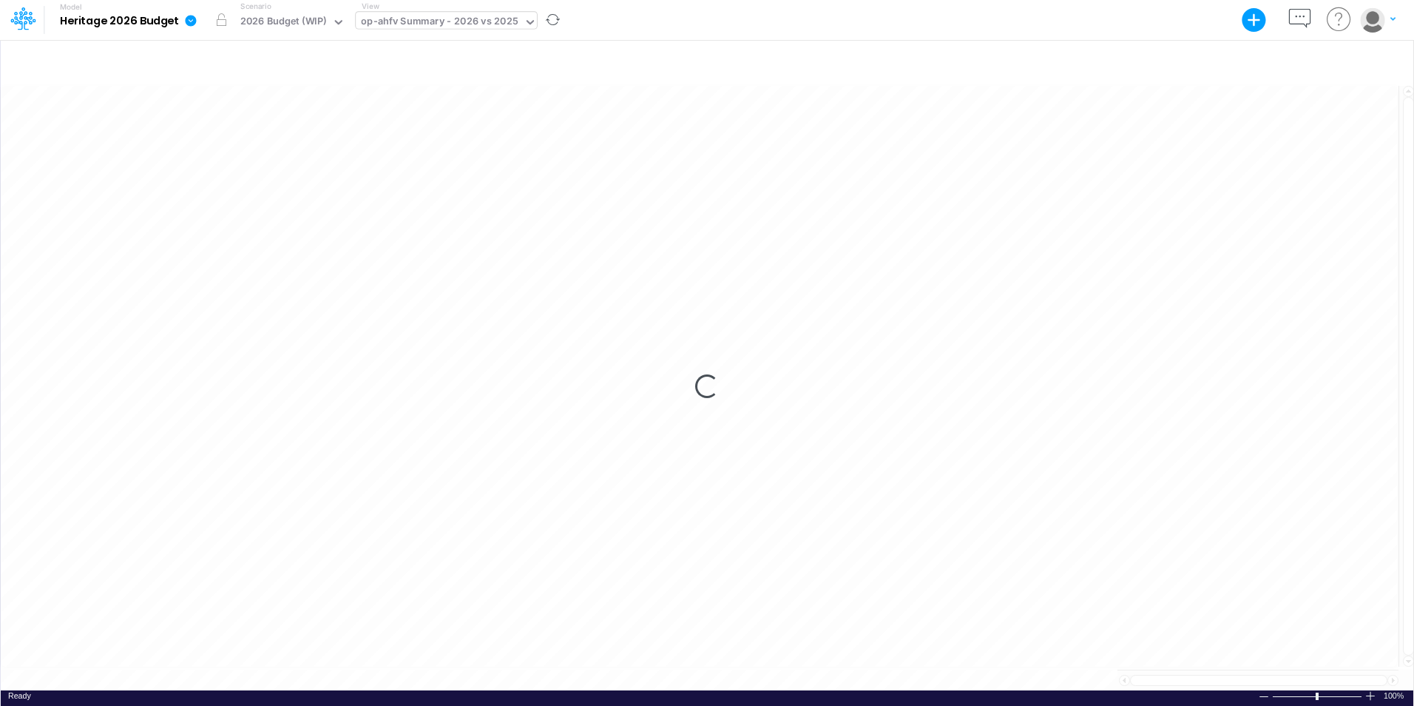
click at [524, 27] on icon at bounding box center [530, 22] width 13 height 13
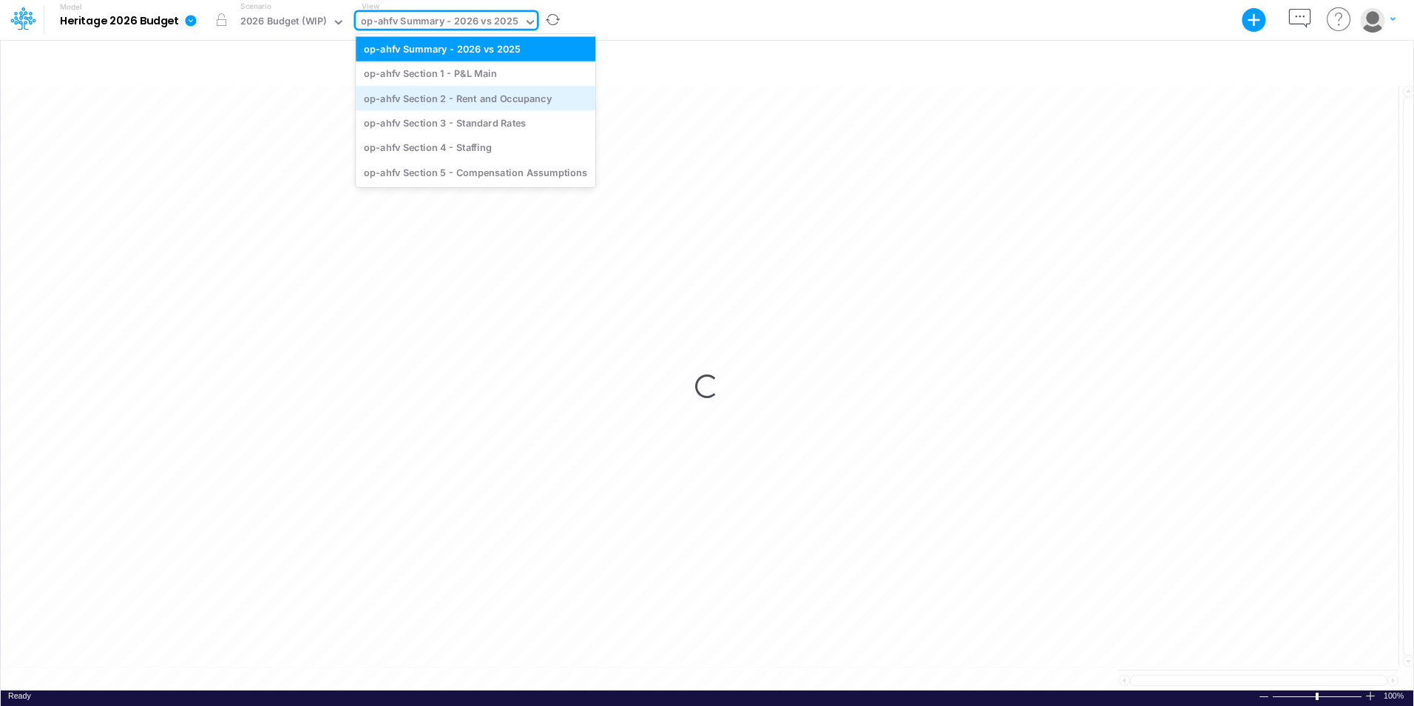
click at [466, 105] on div "op-ahfv Section 2 - Rent and Occupancy" at bounding box center [476, 98] width 240 height 24
